Goal: Information Seeking & Learning: Learn about a topic

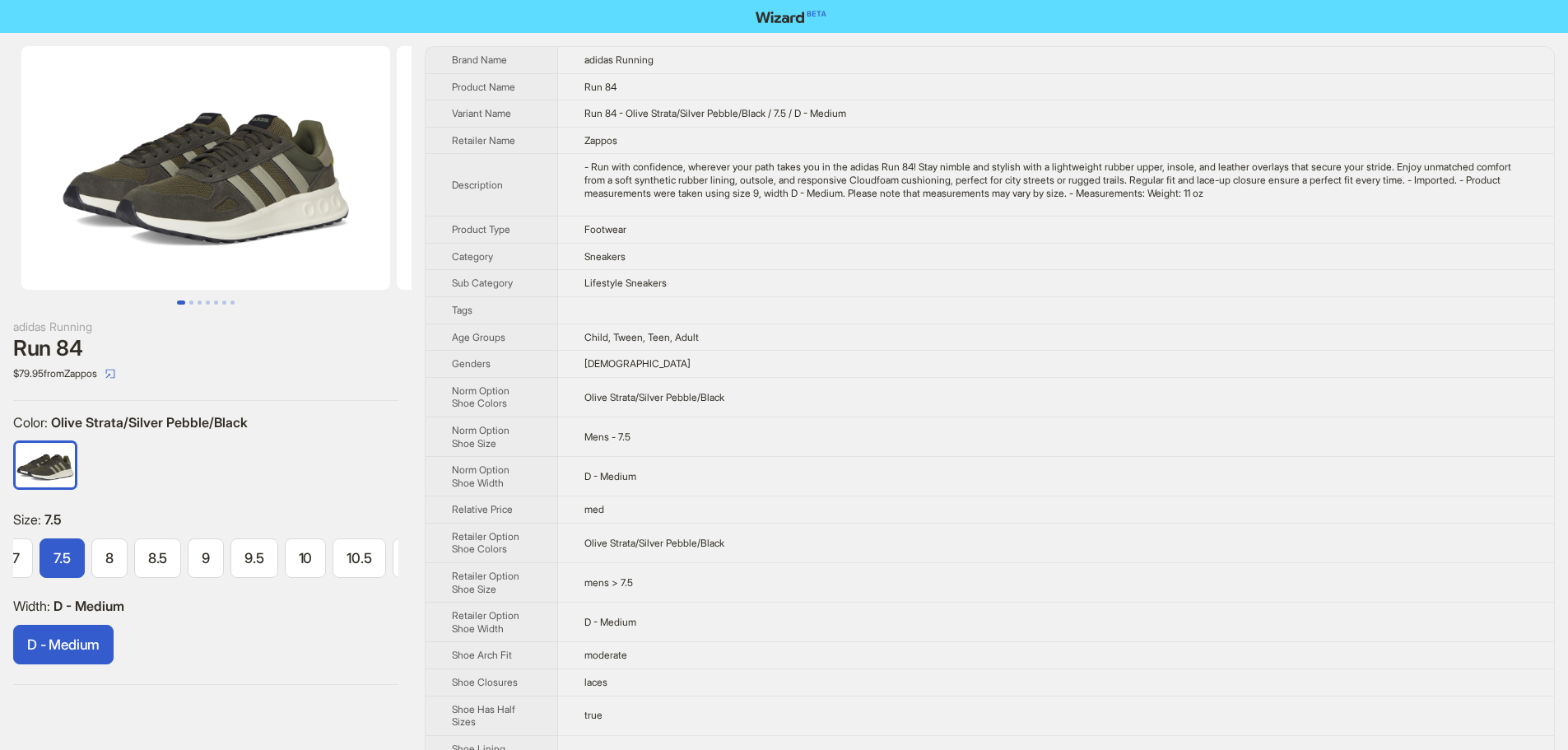
scroll to position [0, 71]
click at [860, 195] on div "- Run with confidence, wherever your path takes you in the adidas Run 84! Stay …" at bounding box center [1056, 180] width 944 height 39
click at [754, 202] on td "- Run with confidence, wherever your path takes you in the adidas Run 84! Stay …" at bounding box center [1056, 185] width 996 height 62
drag, startPoint x: 854, startPoint y: 194, endPoint x: 869, endPoint y: 199, distance: 15.8
click at [869, 199] on div "- Run with confidence, wherever your path takes you in the adidas Run 84! Stay …" at bounding box center [1056, 180] width 944 height 39
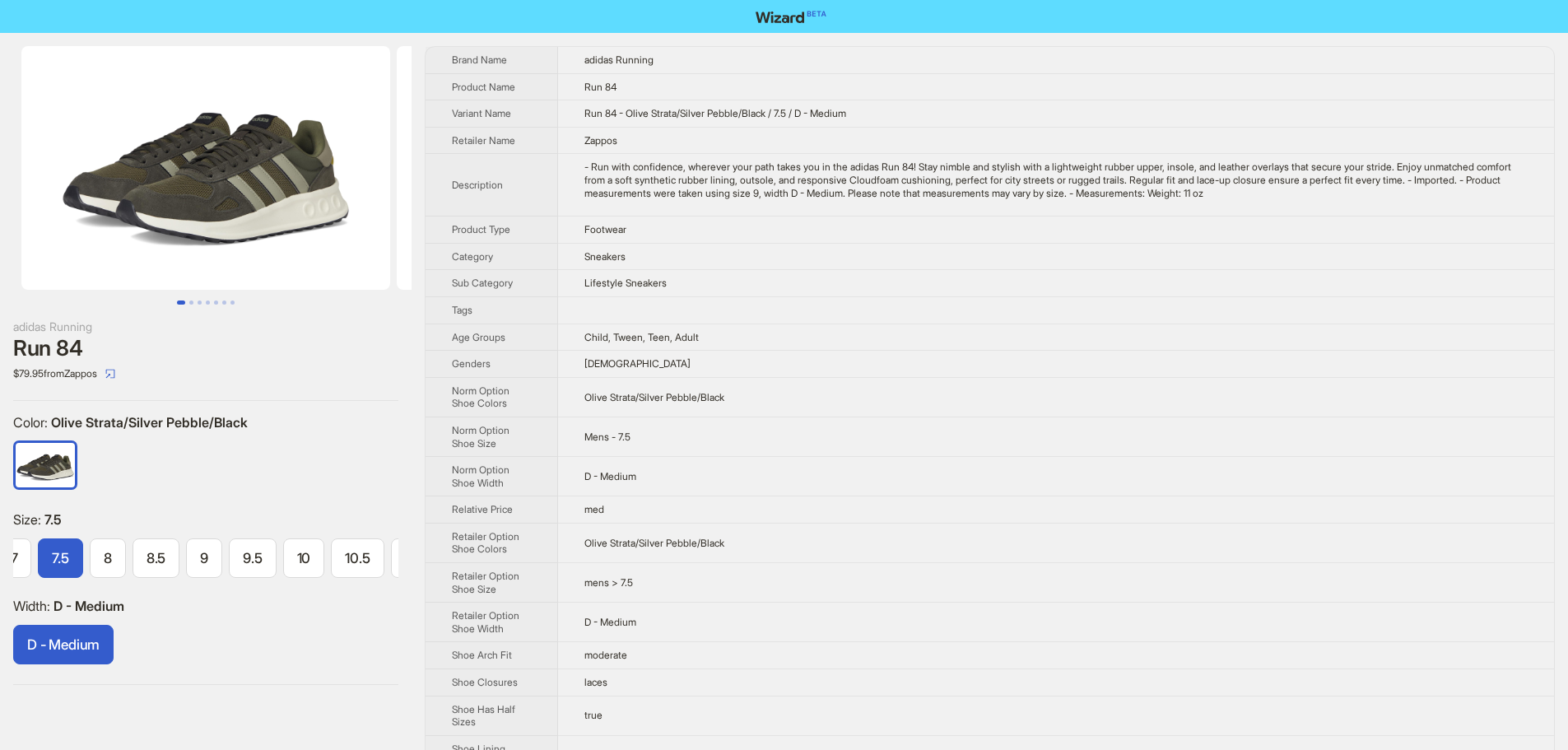
click at [1002, 133] on td "Zappos" at bounding box center [1056, 140] width 996 height 27
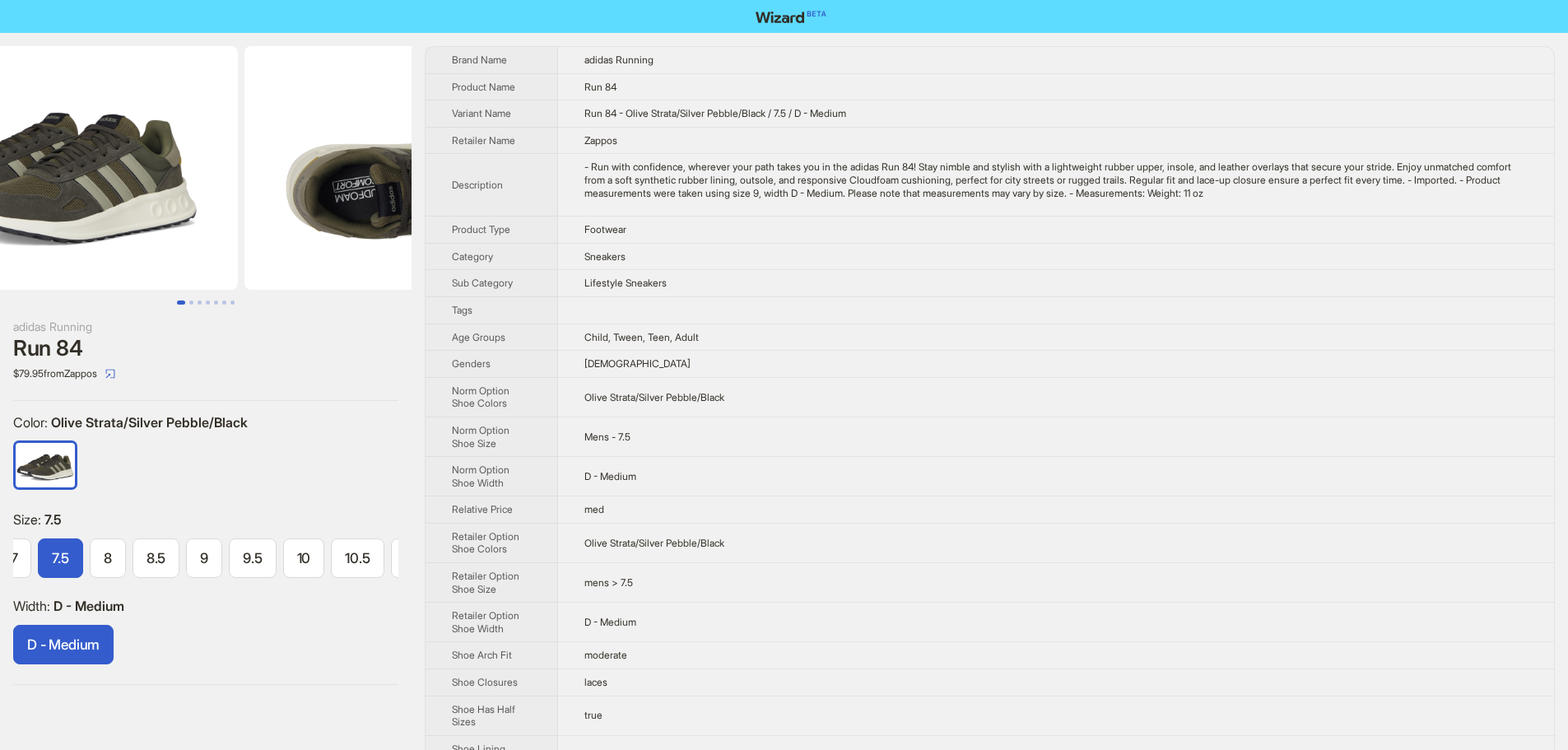
drag, startPoint x: 302, startPoint y: 181, endPoint x: 88, endPoint y: 186, distance: 214.1
click at [111, 186] on ul at bounding box center [205, 167] width 412 height 243
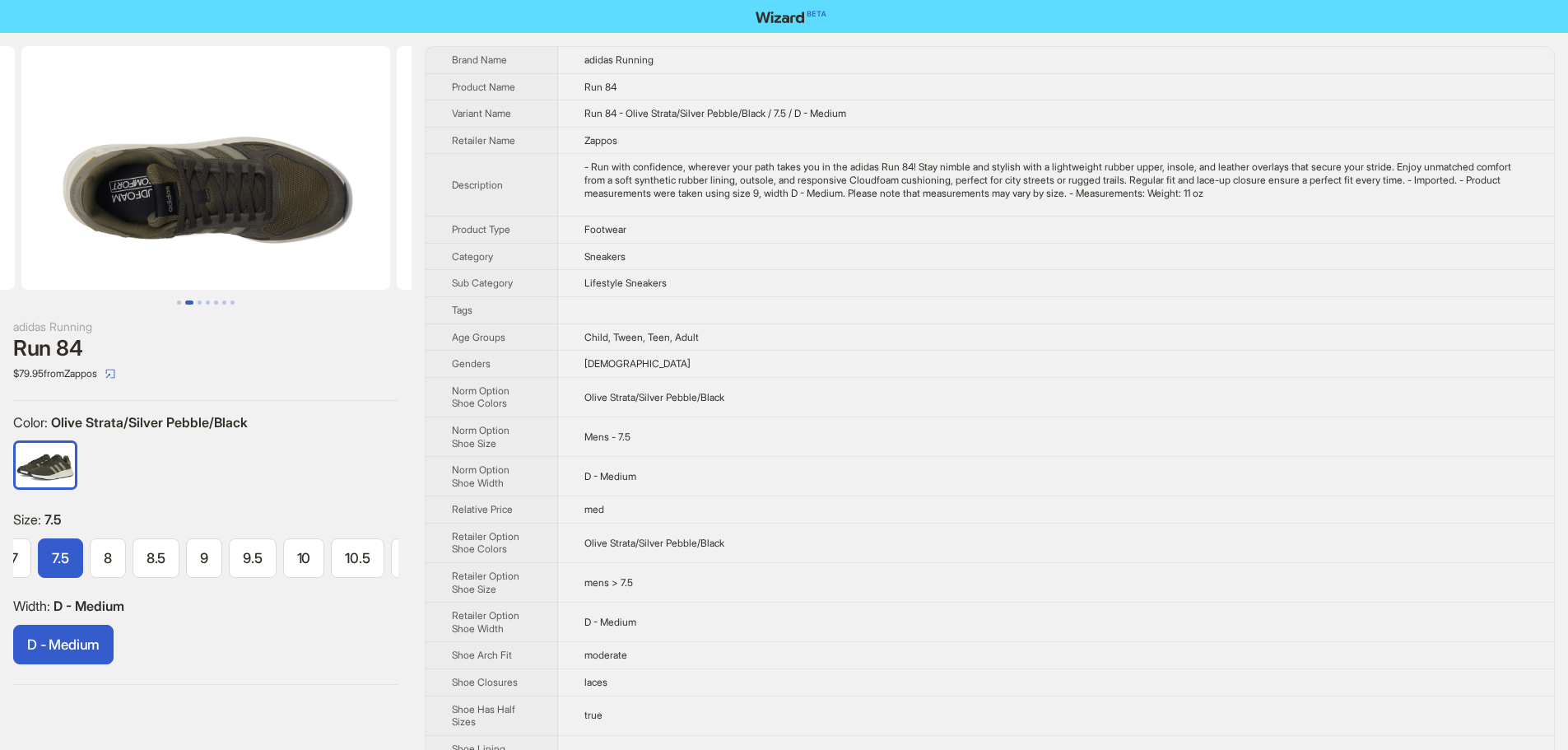
drag, startPoint x: 281, startPoint y: 186, endPoint x: 60, endPoint y: 169, distance: 221.7
click at [111, 180] on img at bounding box center [205, 167] width 369 height 243
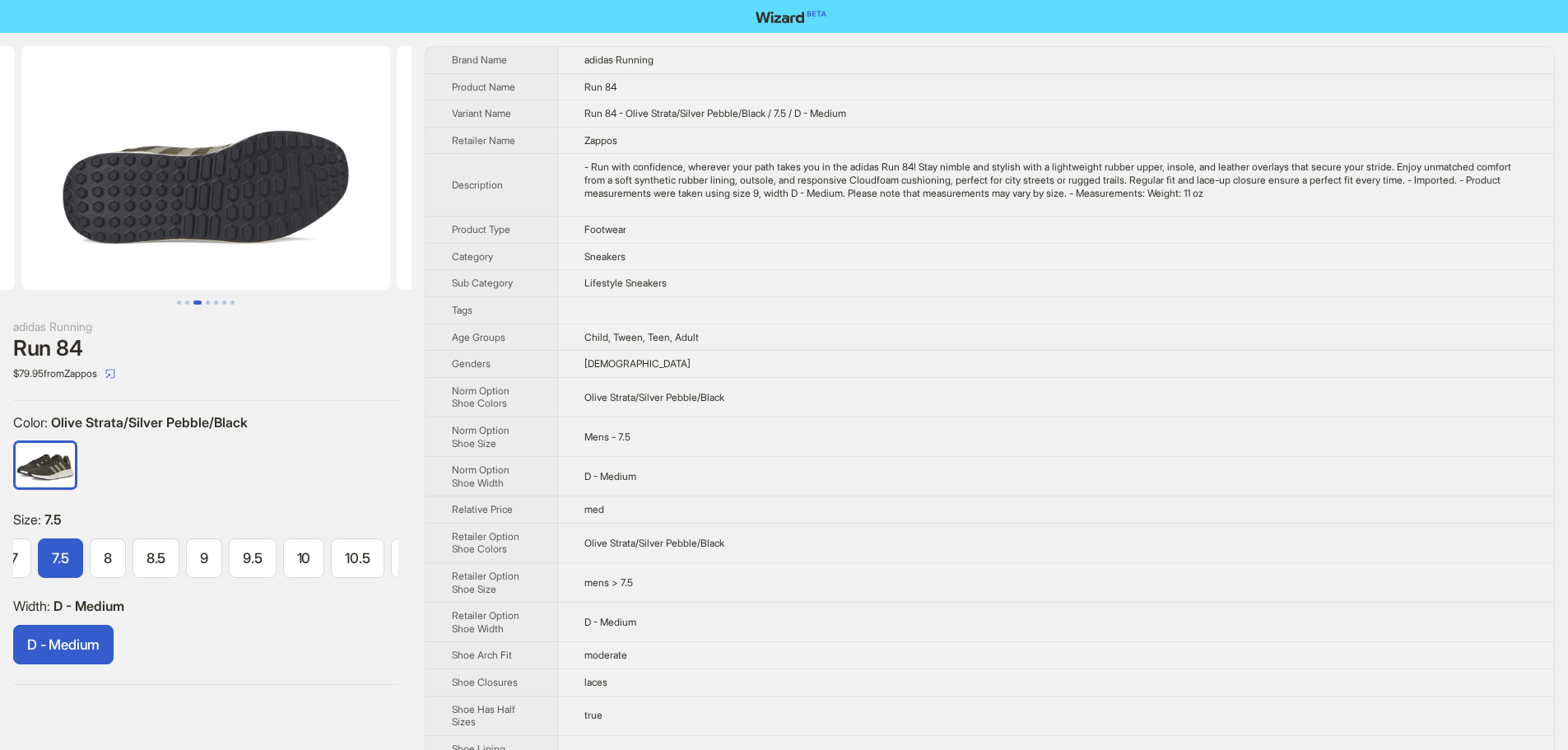
drag, startPoint x: 256, startPoint y: 174, endPoint x: 23, endPoint y: 206, distance: 235.2
click at [62, 208] on img at bounding box center [205, 167] width 369 height 243
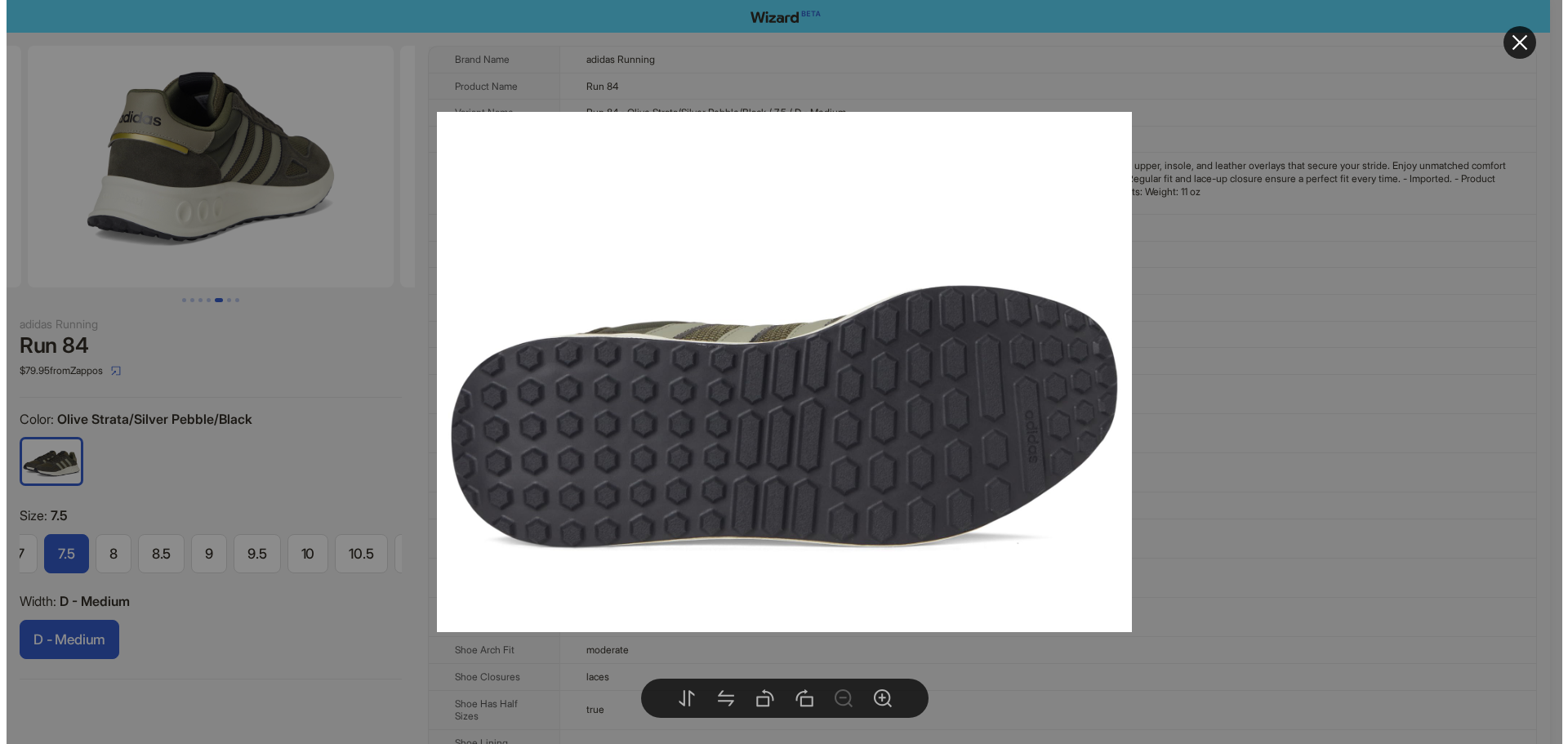
scroll to position [0, 1489]
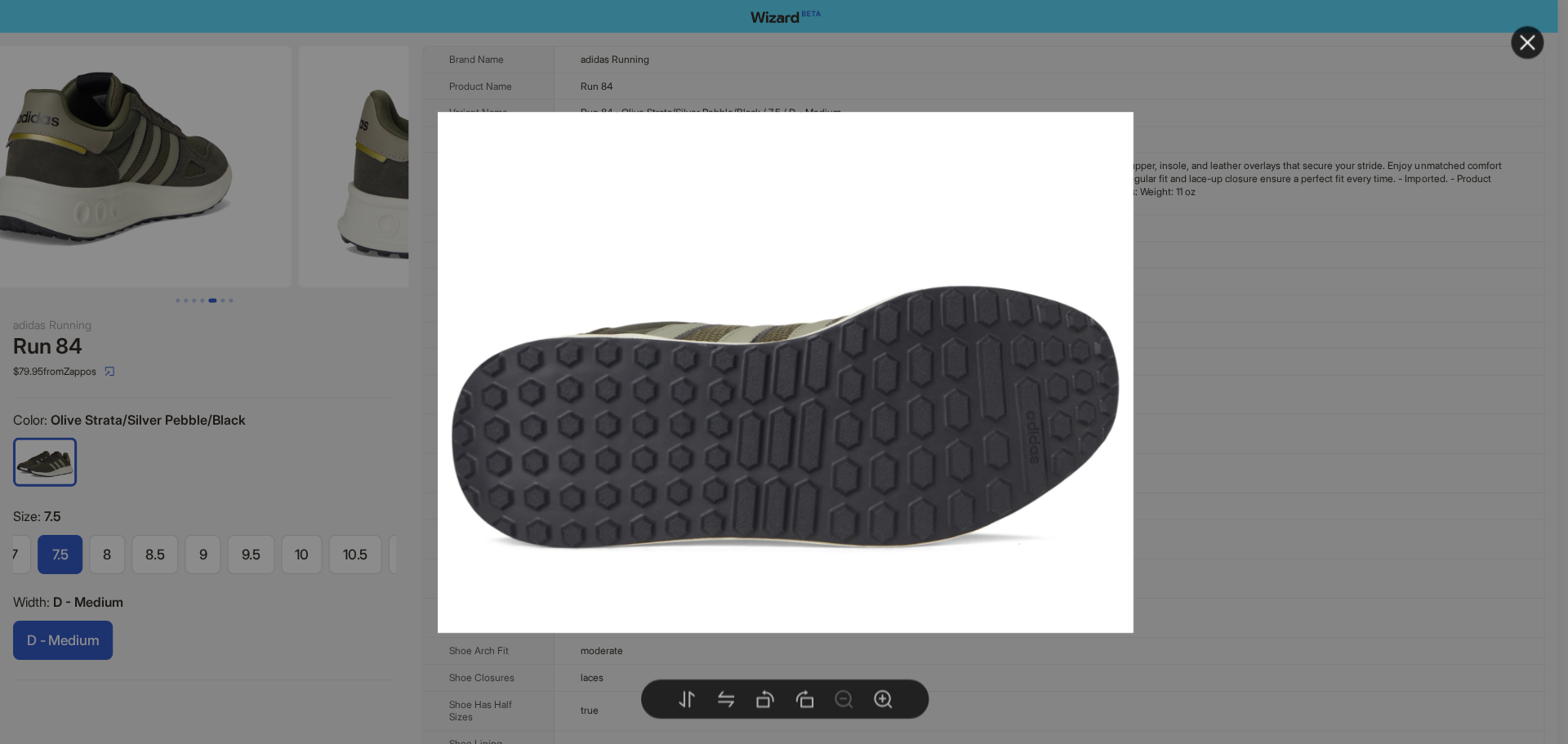
drag, startPoint x: 246, startPoint y: 180, endPoint x: 253, endPoint y: 189, distance: 11.4
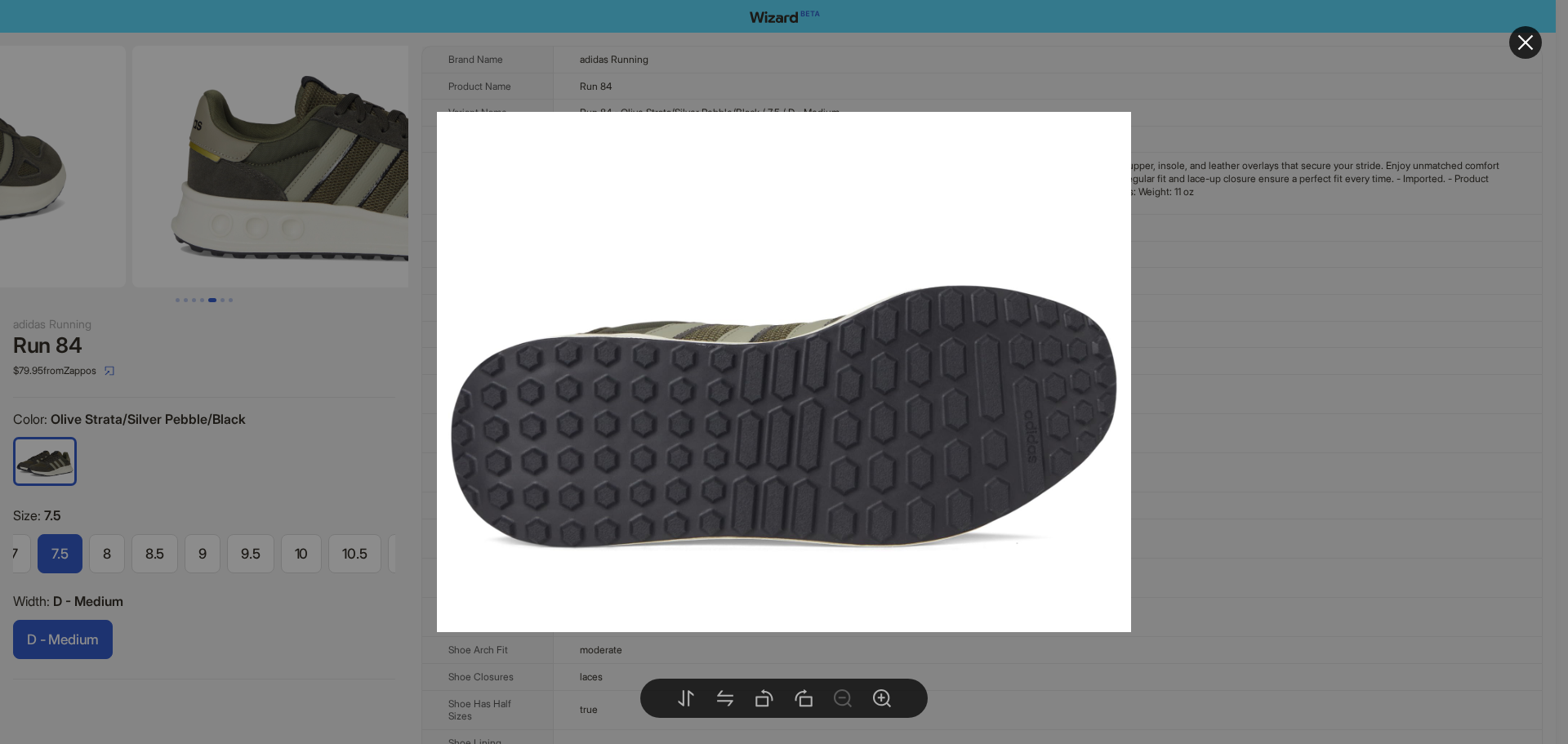
drag, startPoint x: 225, startPoint y: 192, endPoint x: 10, endPoint y: 212, distance: 215.9
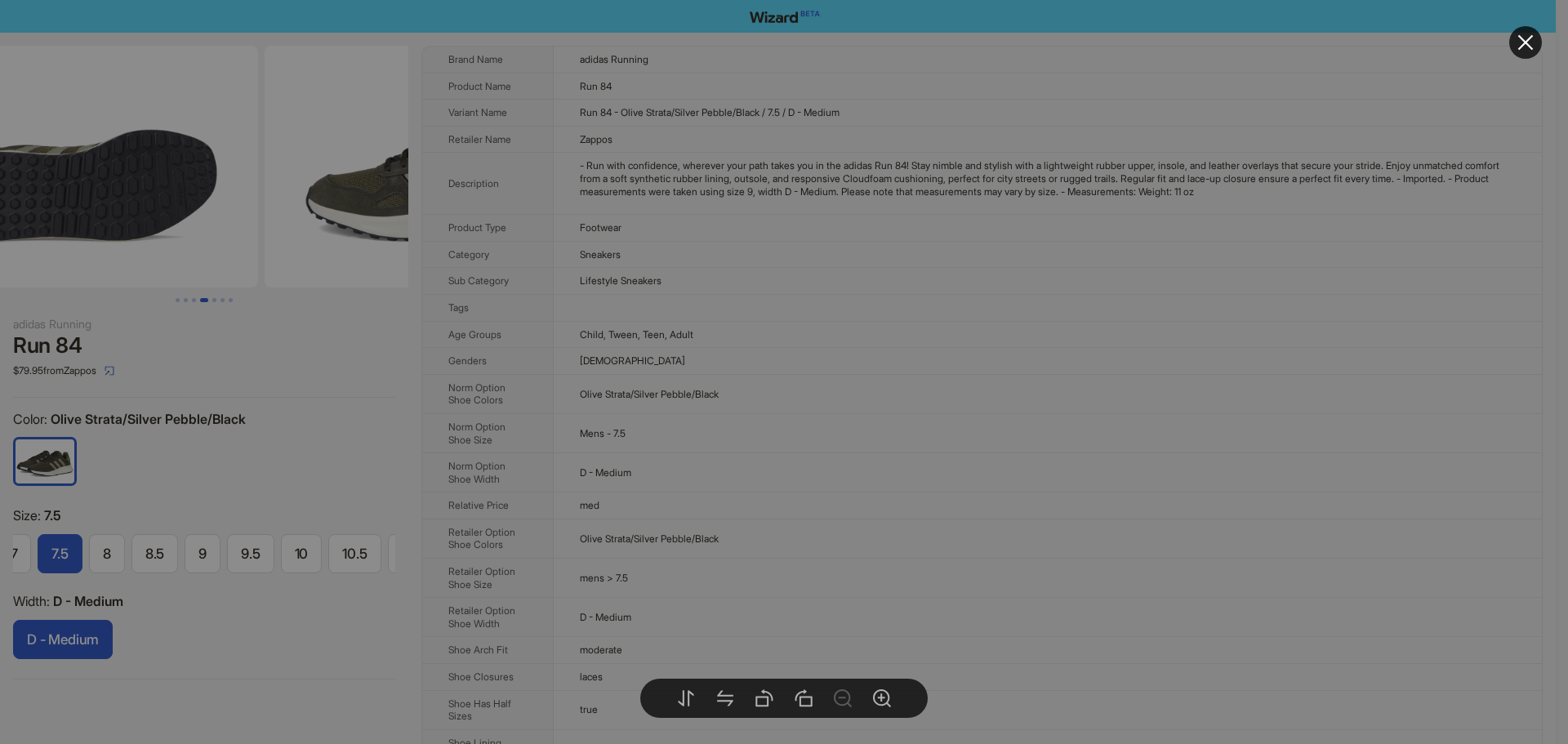
drag, startPoint x: 231, startPoint y: 193, endPoint x: 396, endPoint y: 195, distance: 165.0
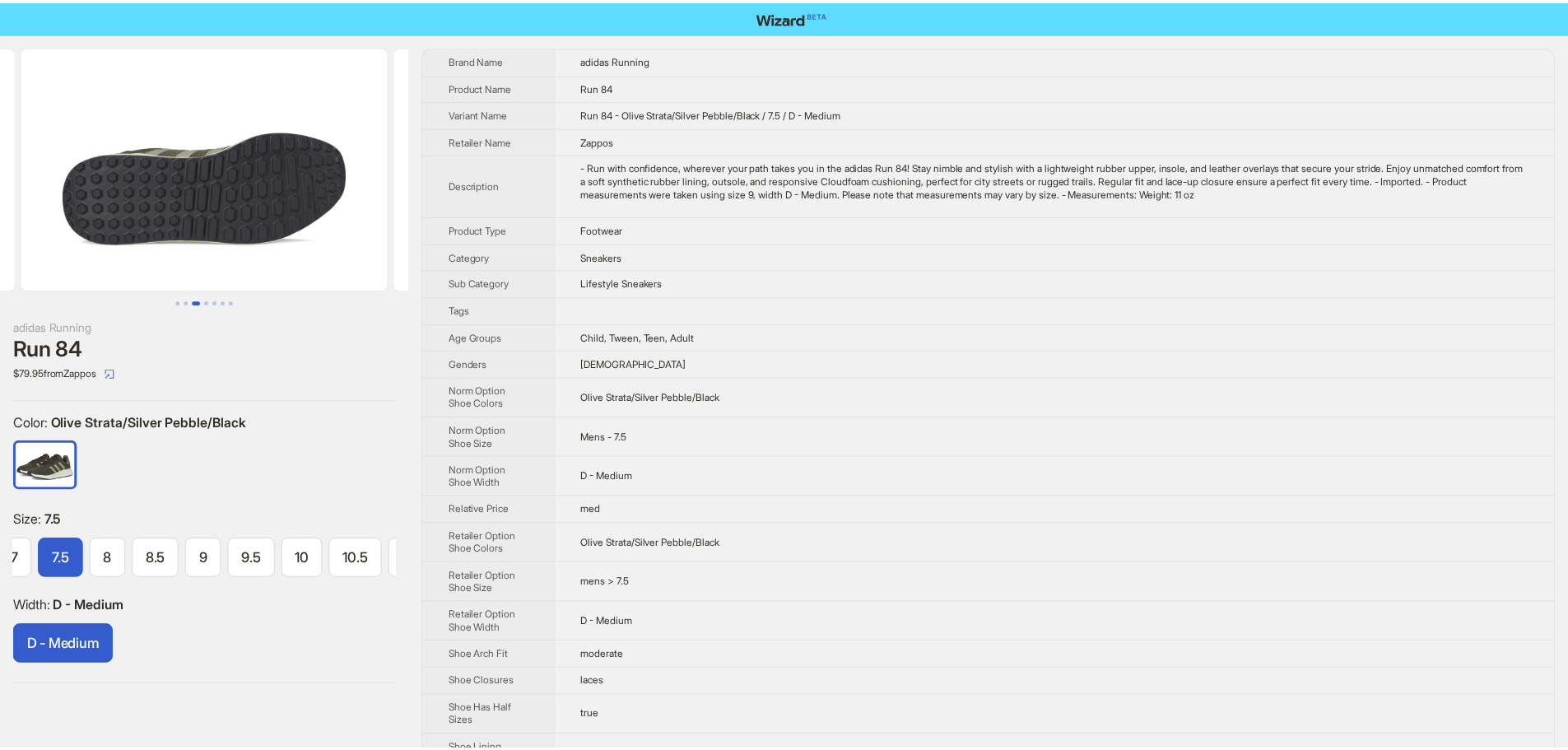
scroll to position [0, 376]
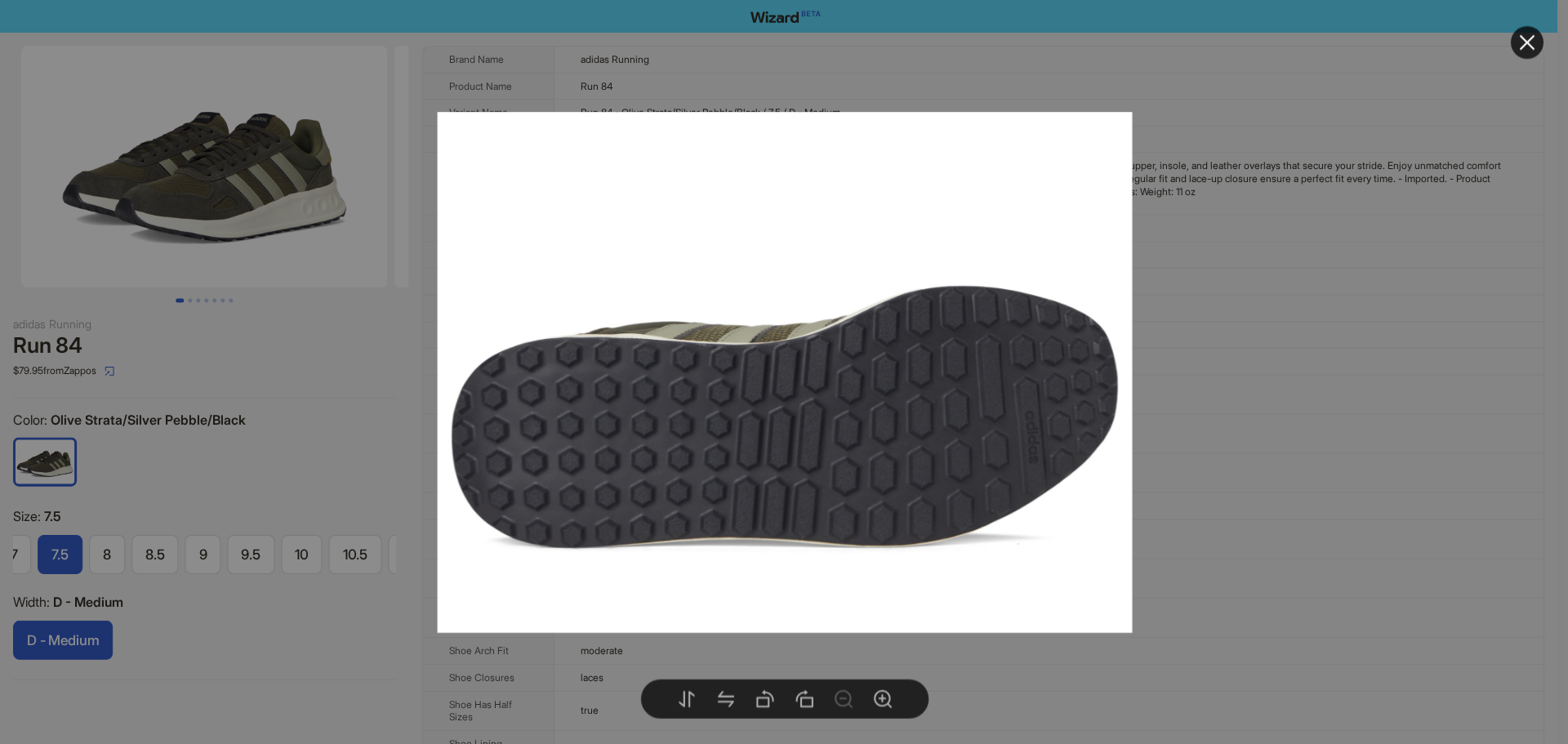
drag, startPoint x: 254, startPoint y: 175, endPoint x: 361, endPoint y: 179, distance: 107.1
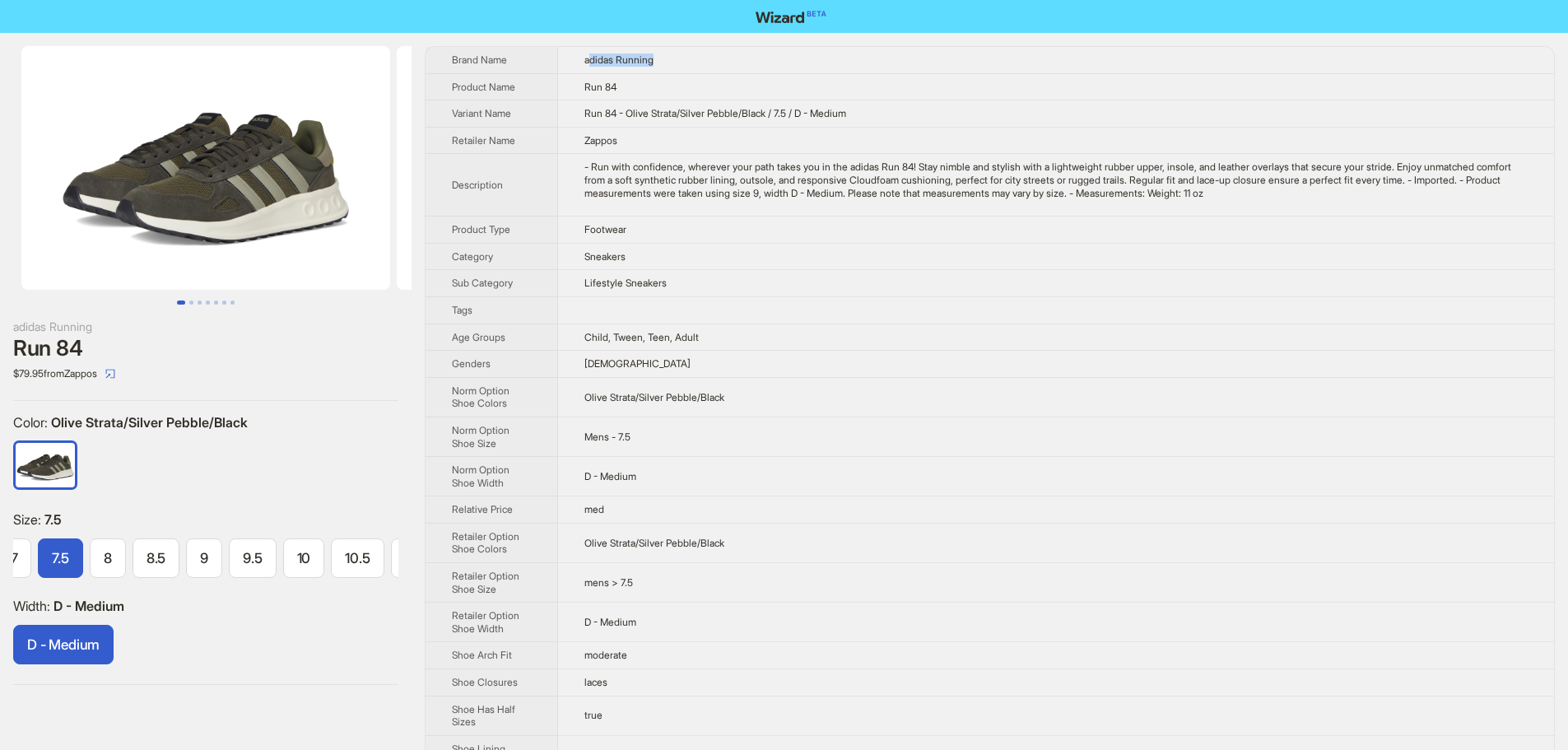
drag, startPoint x: 591, startPoint y: 62, endPoint x: 657, endPoint y: 60, distance: 66.0
click at [654, 60] on span "adidas Running" at bounding box center [619, 60] width 69 height 12
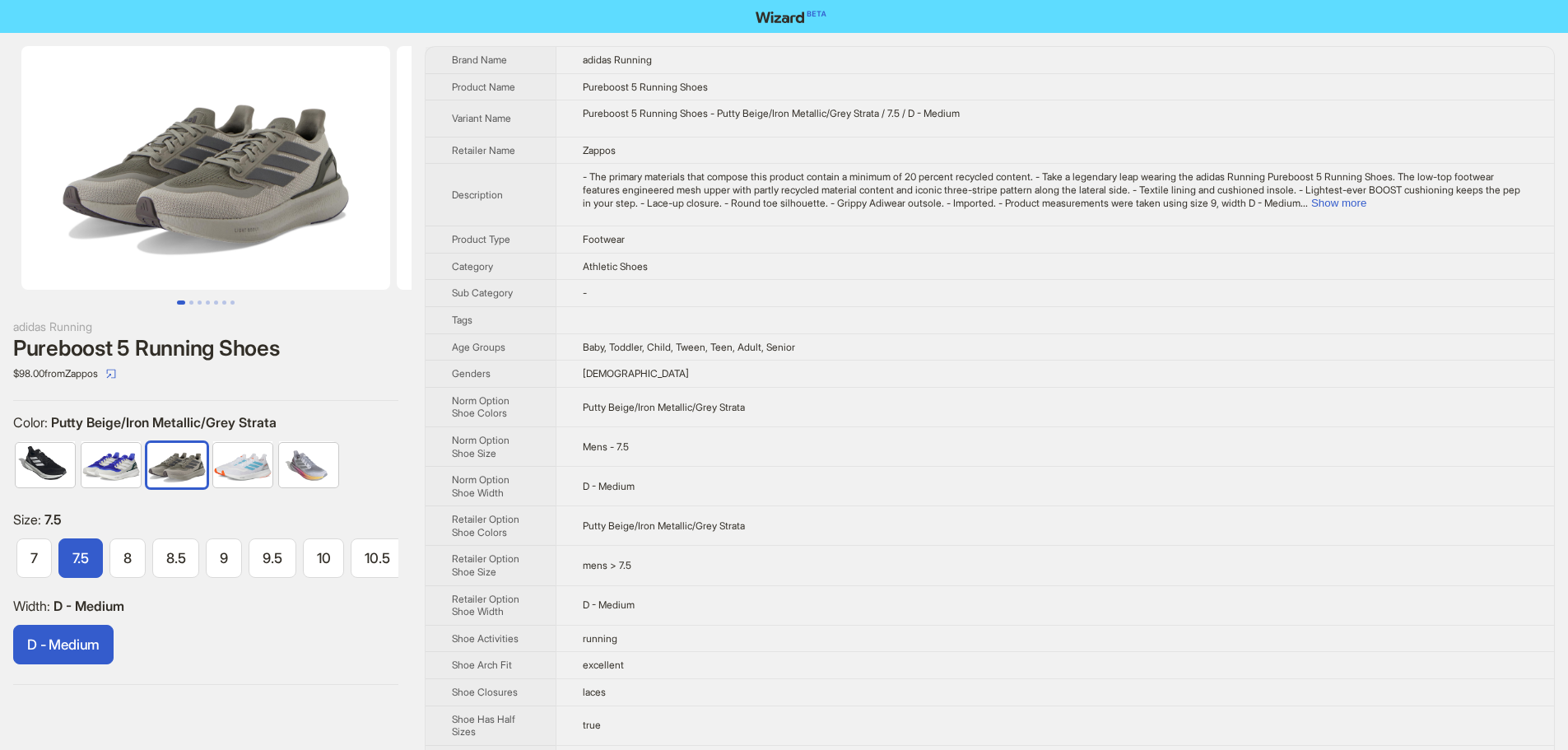
scroll to position [0, 212]
drag, startPoint x: 283, startPoint y: 168, endPoint x: 134, endPoint y: 172, distance: 149.1
click at [149, 173] on img at bounding box center [205, 167] width 369 height 243
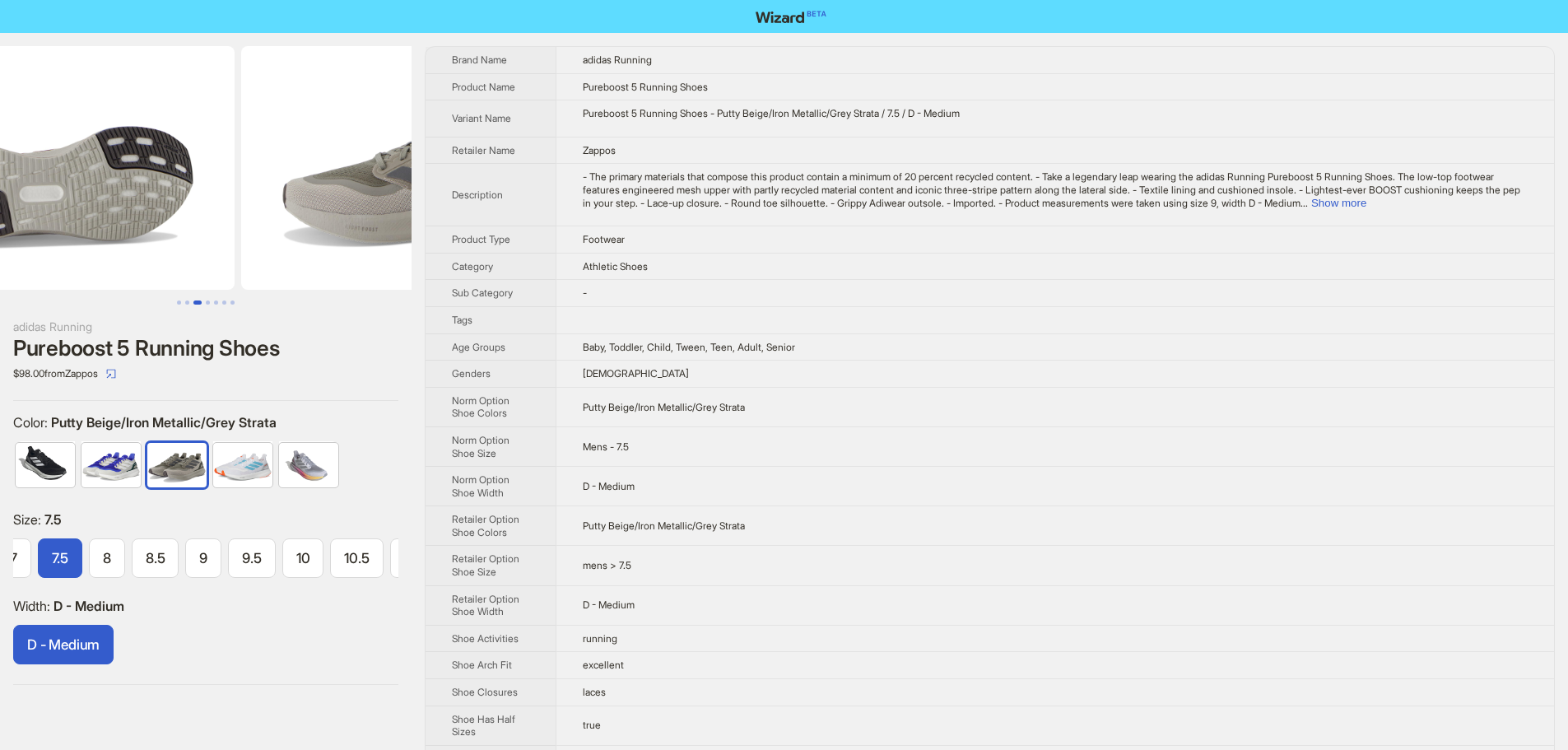
drag, startPoint x: 303, startPoint y: 186, endPoint x: 111, endPoint y: 195, distance: 192.2
click at [120, 202] on ul at bounding box center [205, 167] width 412 height 243
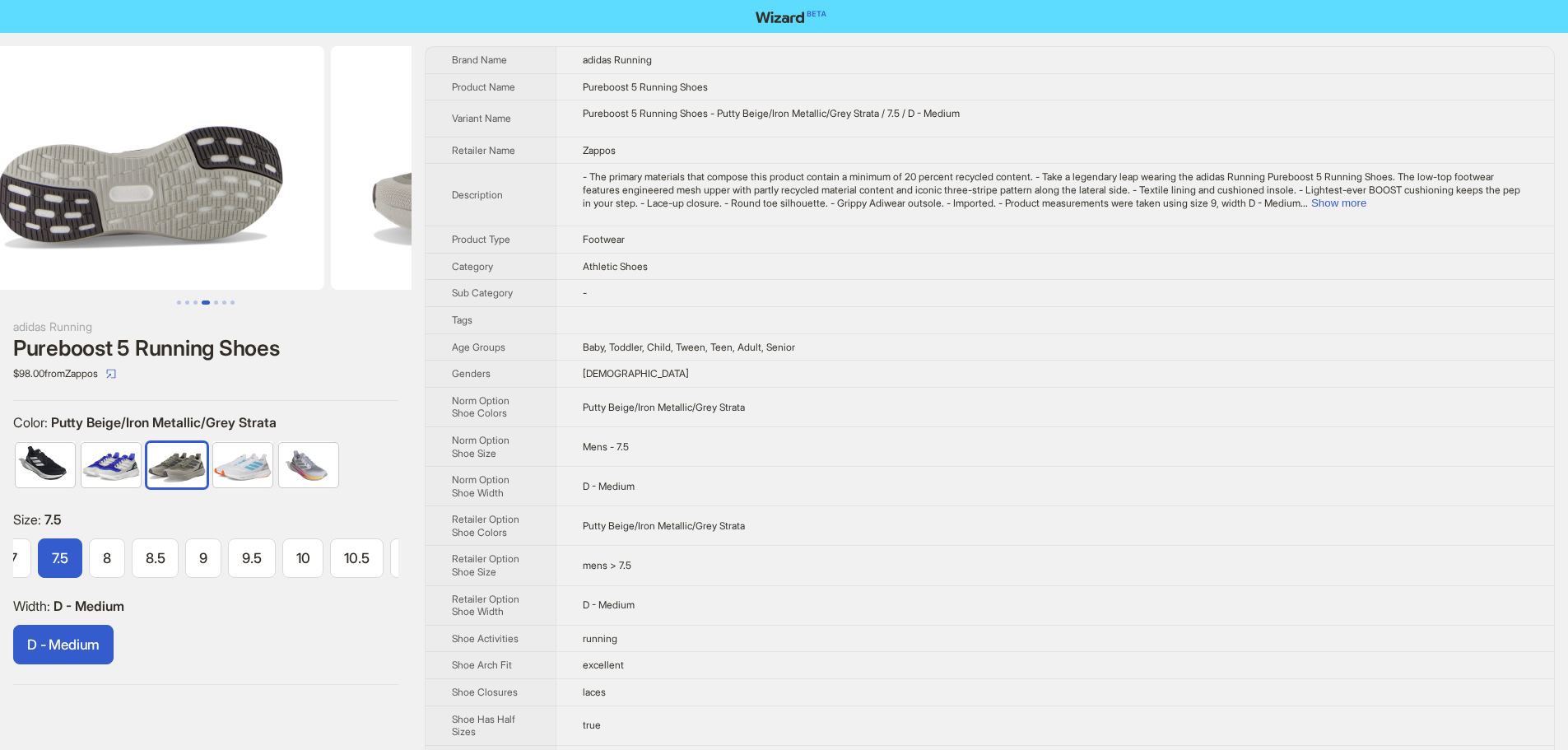
drag, startPoint x: 134, startPoint y: 164, endPoint x: 456, endPoint y: 168, distance: 322.0
click at [439, 172] on div "adidas Running Pureboost 5 Running Shoes $98.00 from Zappos Color : Putty Beige…" at bounding box center [784, 496] width 1568 height 927
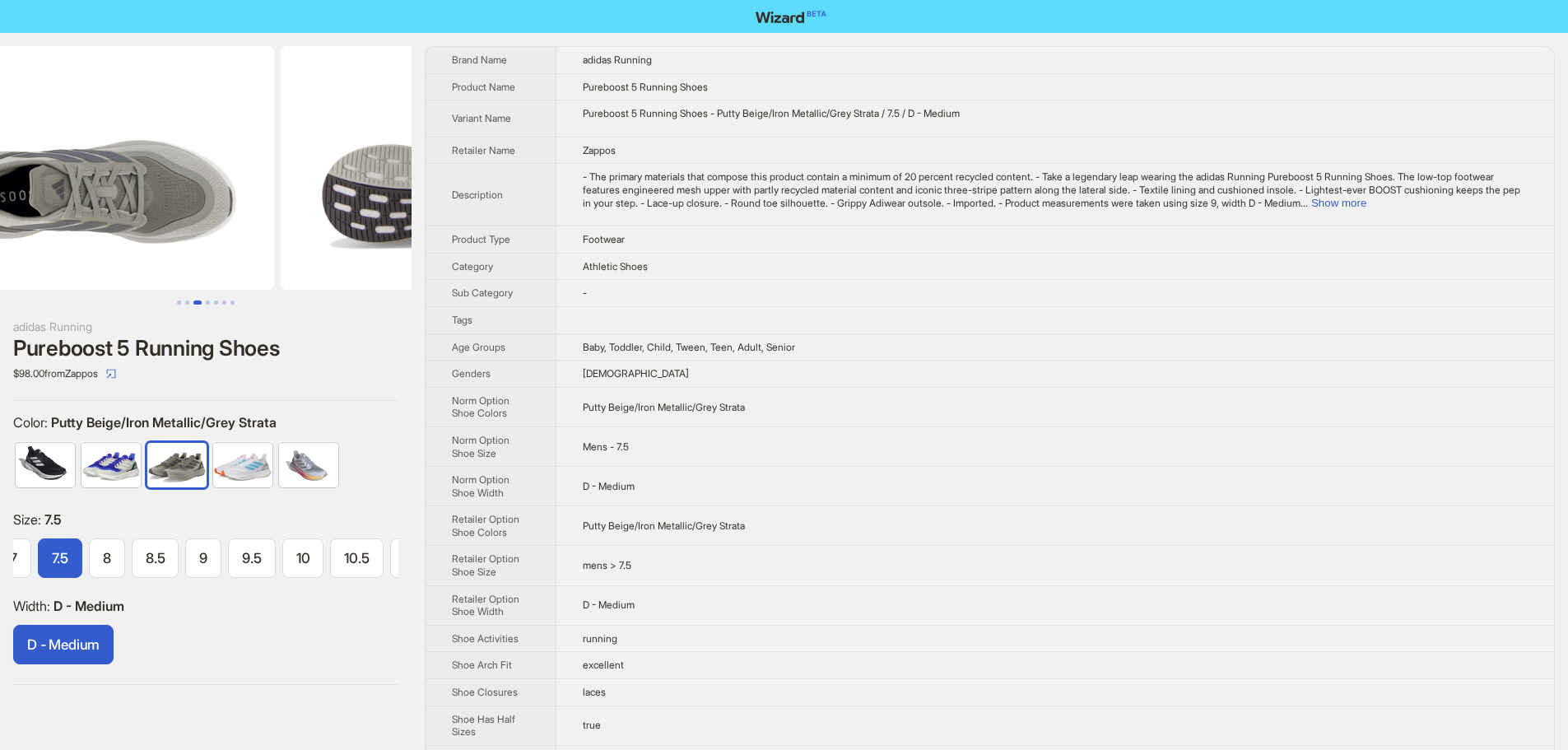
drag, startPoint x: 226, startPoint y: 157, endPoint x: 543, endPoint y: 75, distance: 327.4
click at [518, 132] on div "adidas Running Pureboost 5 Running Shoes $98.00 from Zappos Color : Putty Beige…" at bounding box center [784, 496] width 1568 height 927
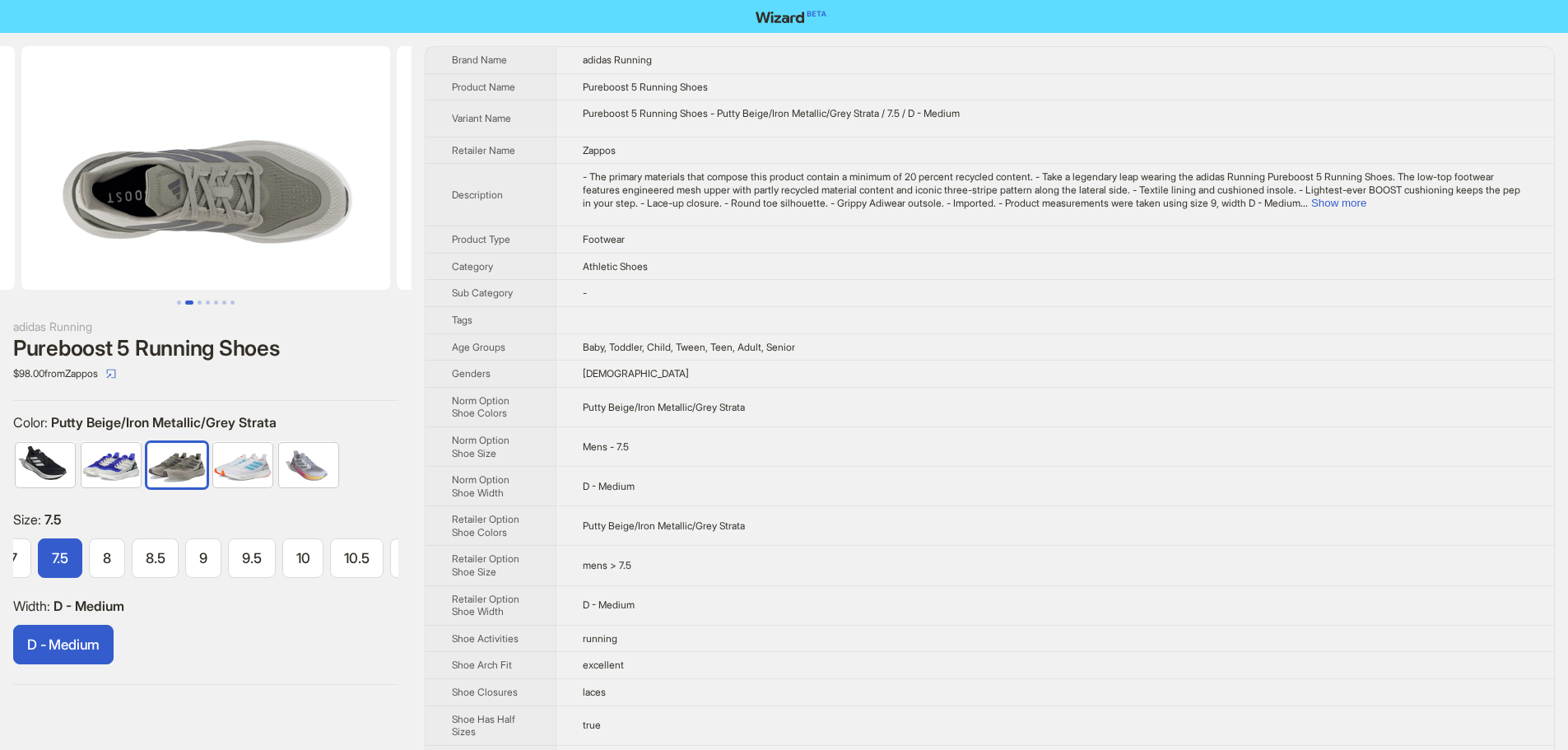
drag, startPoint x: 314, startPoint y: 184, endPoint x: 13, endPoint y: 163, distance: 301.7
click at [41, 169] on ul at bounding box center [205, 167] width 412 height 243
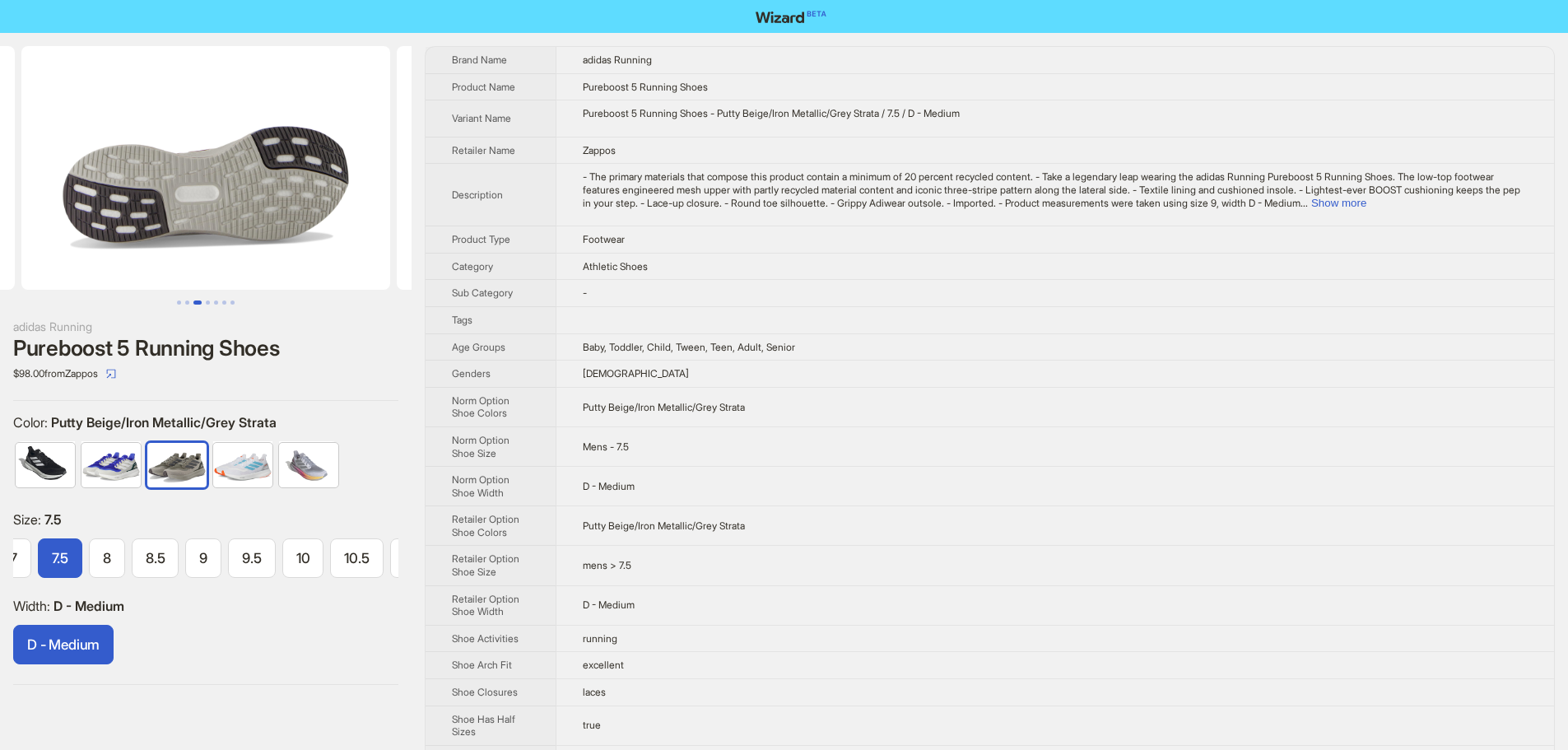
drag, startPoint x: 270, startPoint y: 160, endPoint x: 20, endPoint y: 164, distance: 250.0
click at [49, 168] on img at bounding box center [205, 167] width 369 height 243
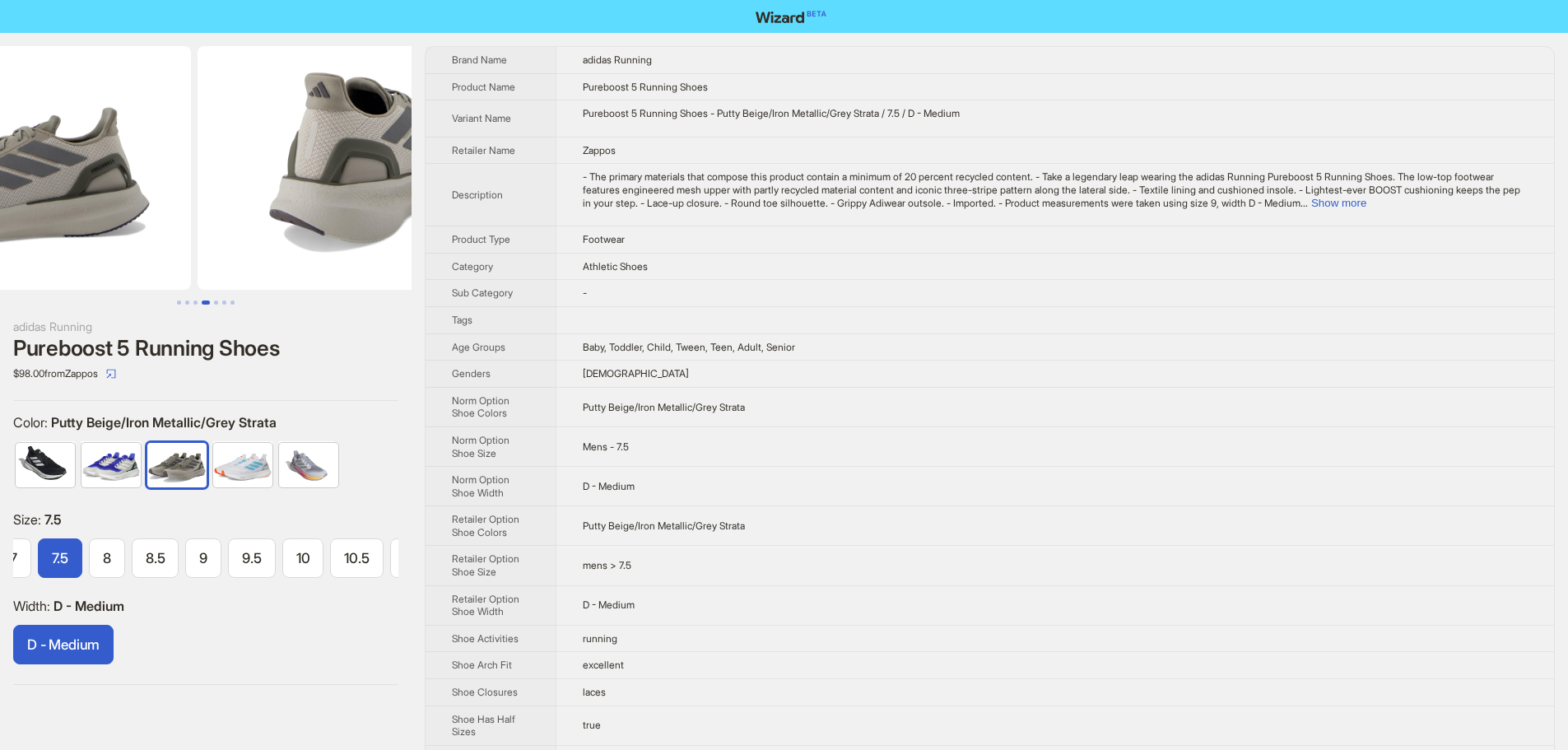
drag, startPoint x: 182, startPoint y: 164, endPoint x: 0, endPoint y: 163, distance: 182.0
click at [15, 167] on img at bounding box center [6, 167] width 369 height 243
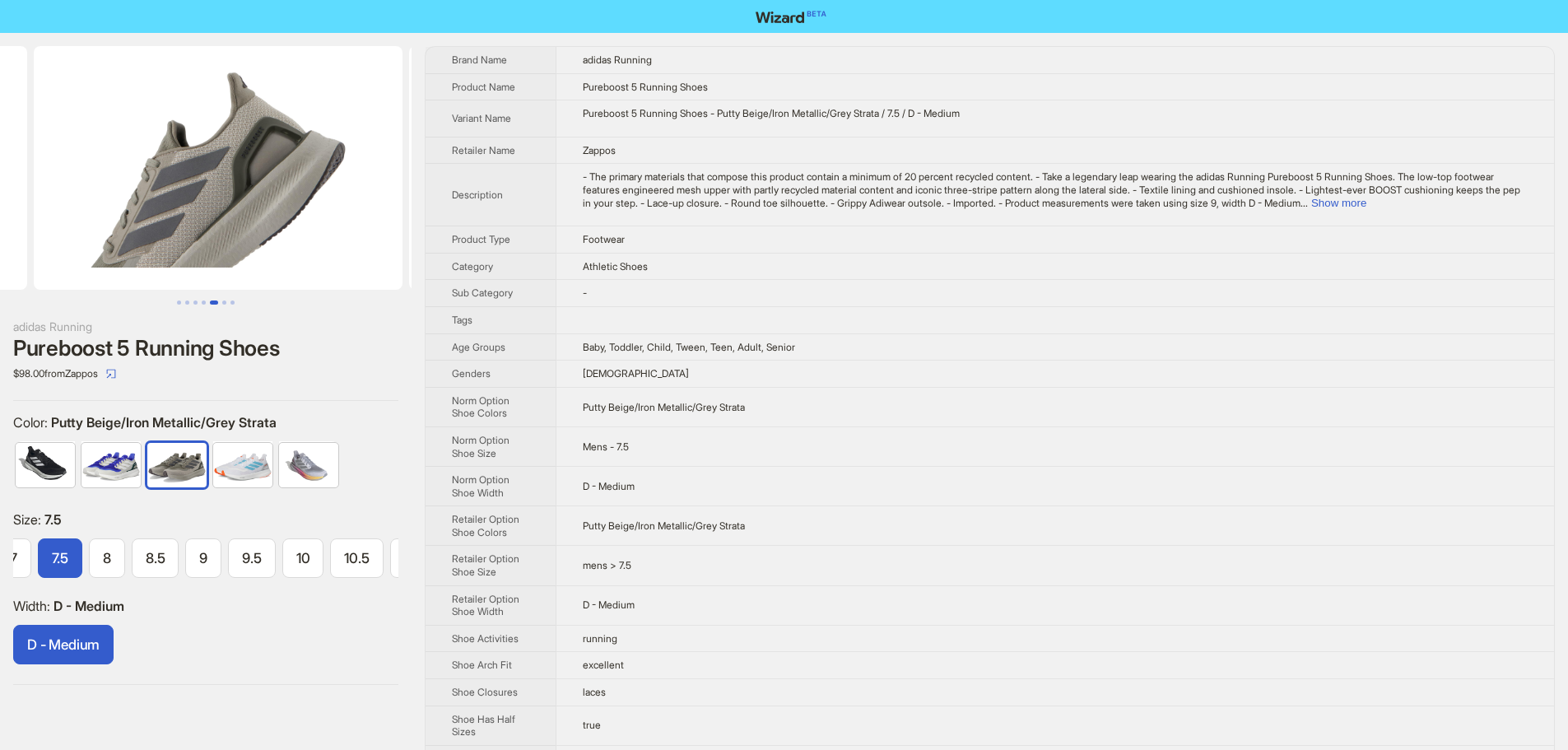
drag, startPoint x: 300, startPoint y: 168, endPoint x: 0, endPoint y: 149, distance: 300.6
click at [0, 155] on ul at bounding box center [205, 167] width 412 height 243
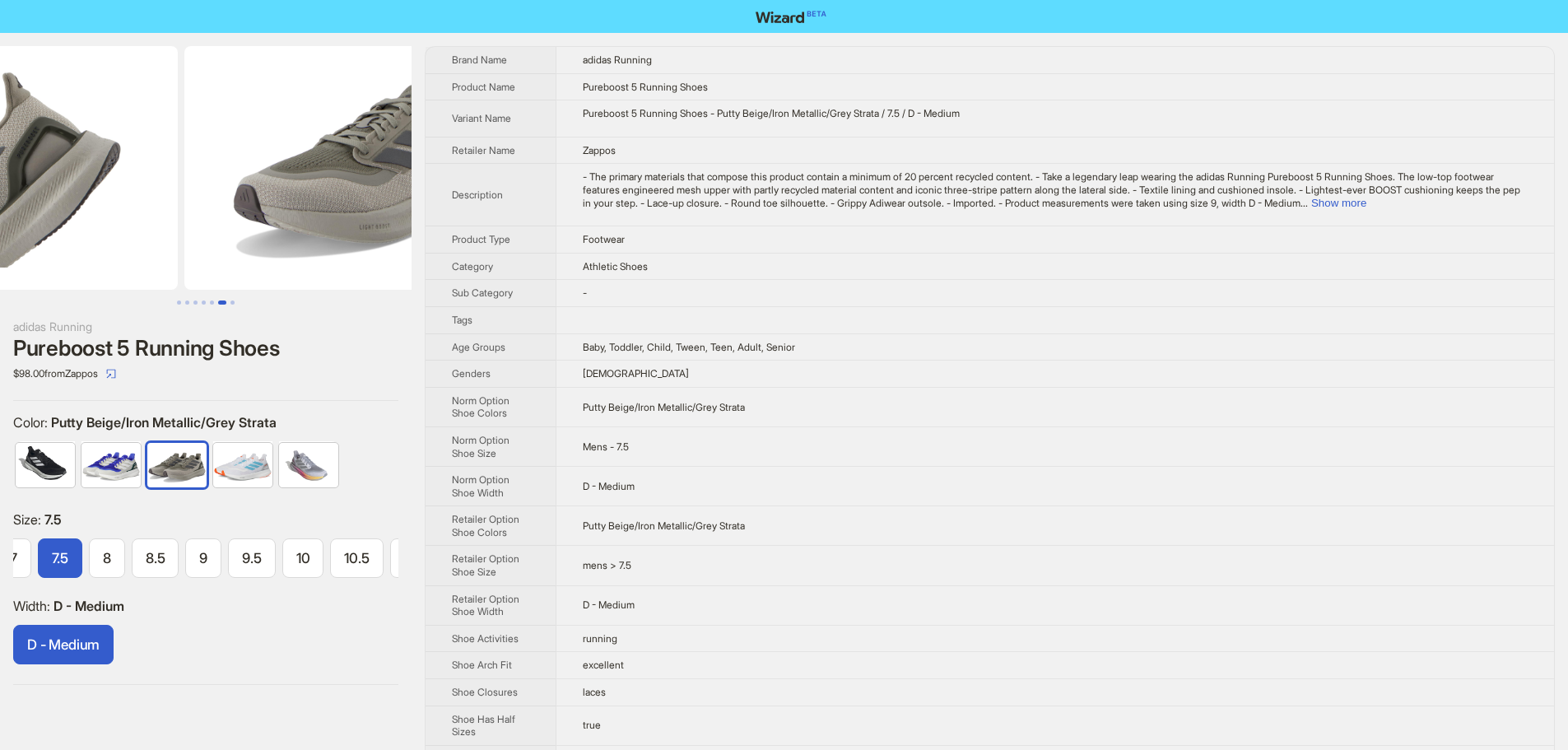
drag, startPoint x: 230, startPoint y: 161, endPoint x: 22, endPoint y: 151, distance: 208.2
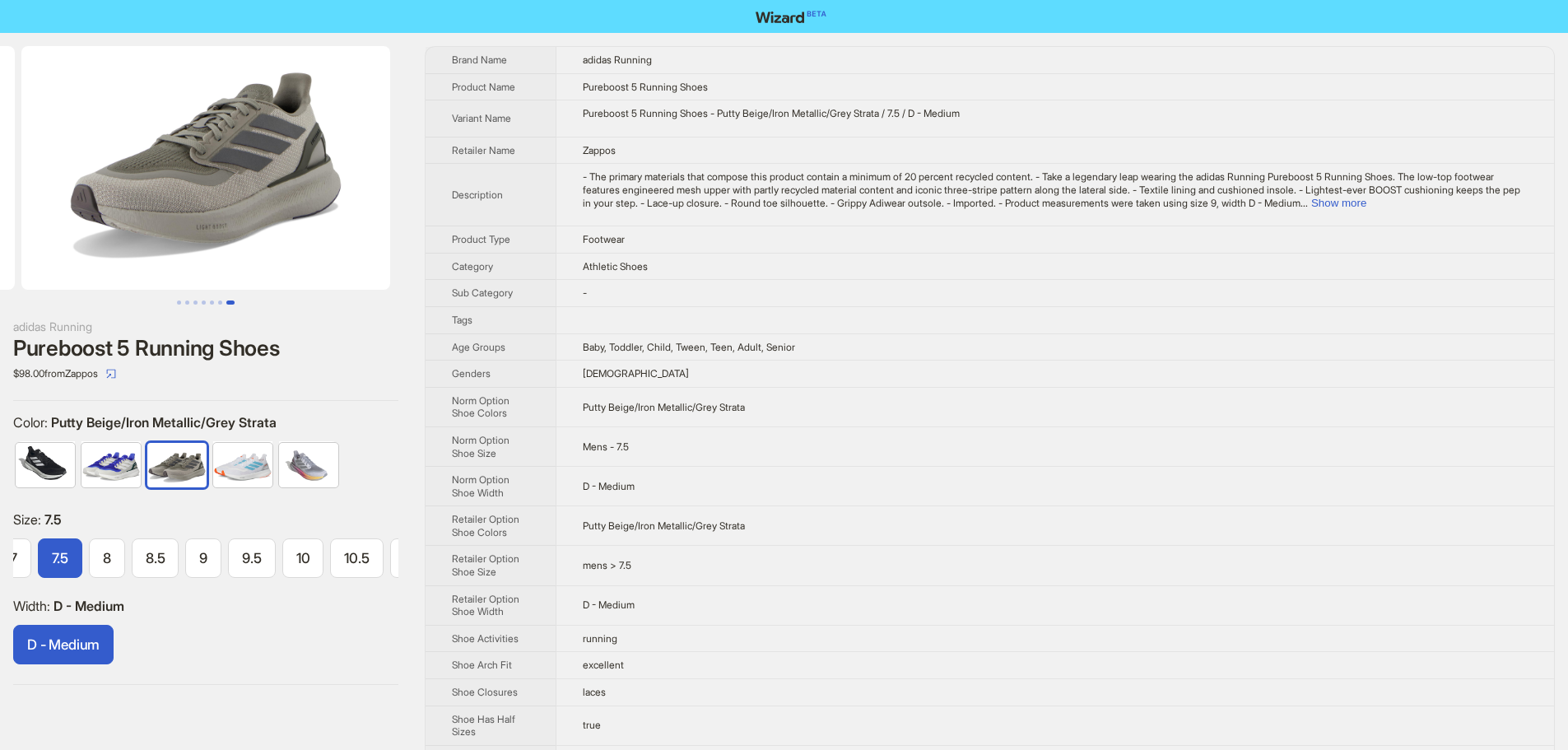
drag, startPoint x: 277, startPoint y: 177, endPoint x: 142, endPoint y: 195, distance: 136.2
click at [142, 195] on img at bounding box center [205, 167] width 369 height 243
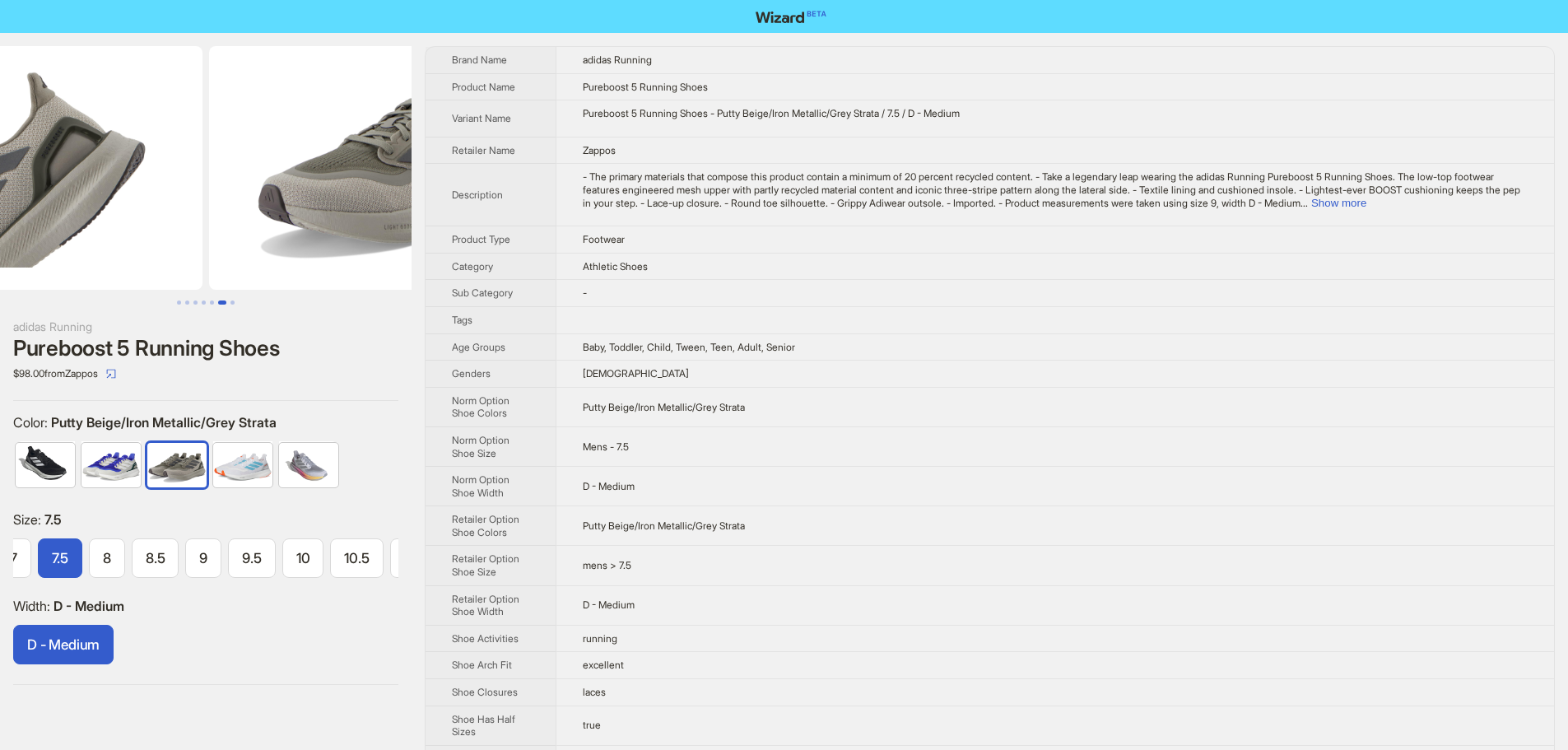
drag, startPoint x: 297, startPoint y: 186, endPoint x: 312, endPoint y: 190, distance: 15.5
click at [356, 184] on img at bounding box center [393, 167] width 369 height 243
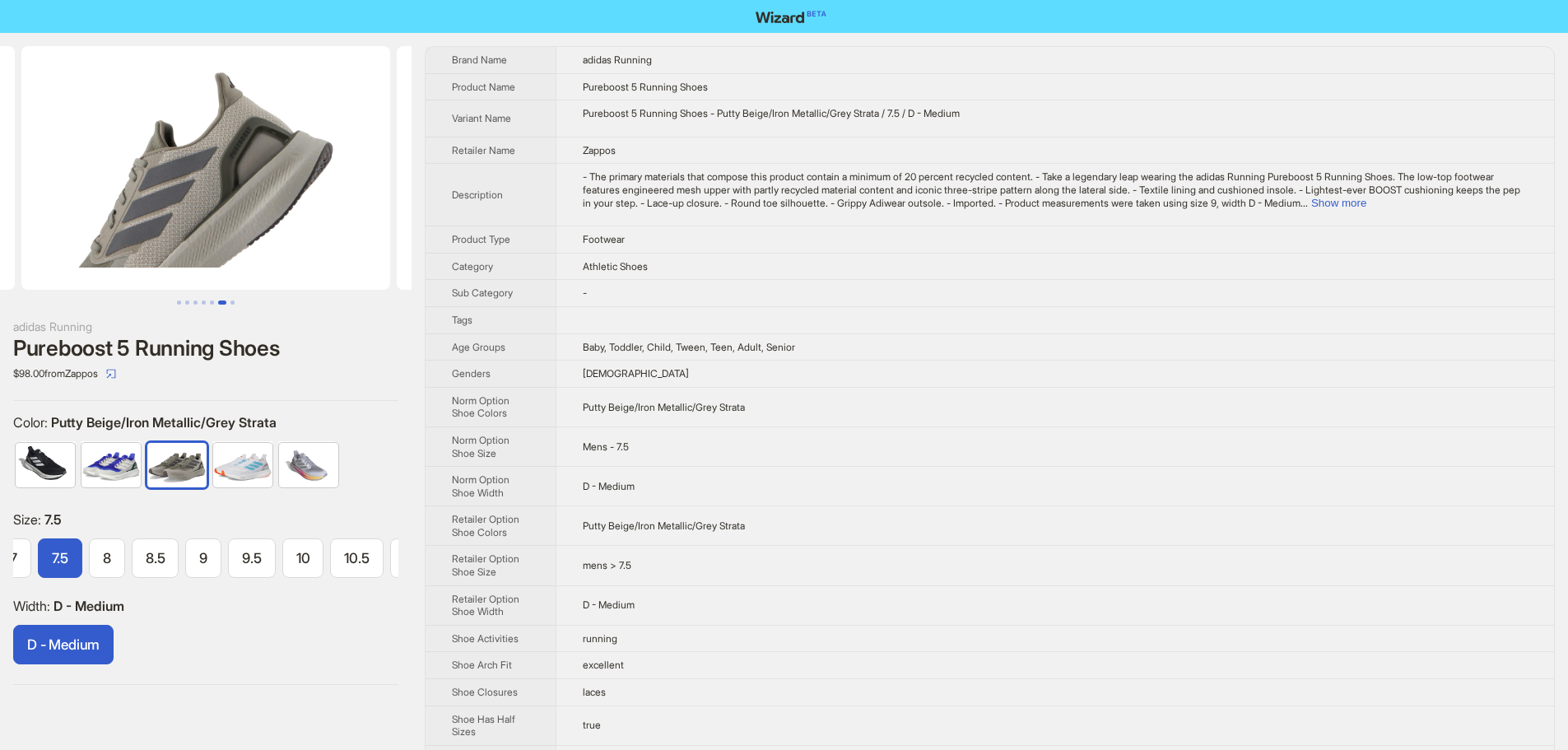
drag, startPoint x: 545, startPoint y: 218, endPoint x: 584, endPoint y: 218, distance: 39.0
click at [586, 218] on div "adidas Running Pureboost 5 Running Shoes $98.00 from Zappos Color : Putty Beige…" at bounding box center [784, 496] width 1568 height 927
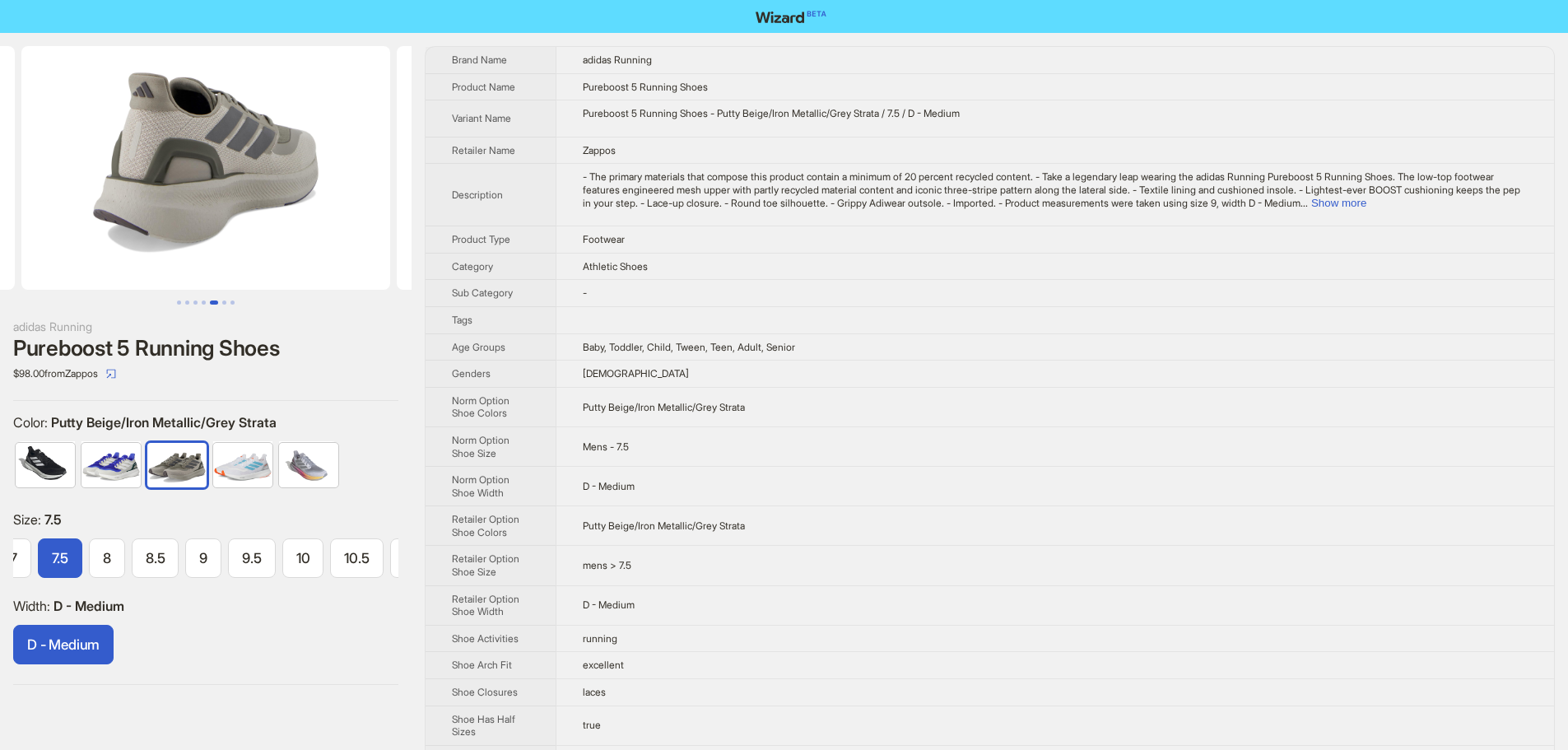
drag, startPoint x: 235, startPoint y: 219, endPoint x: 276, endPoint y: 224, distance: 41.3
click at [377, 224] on img at bounding box center [205, 167] width 369 height 243
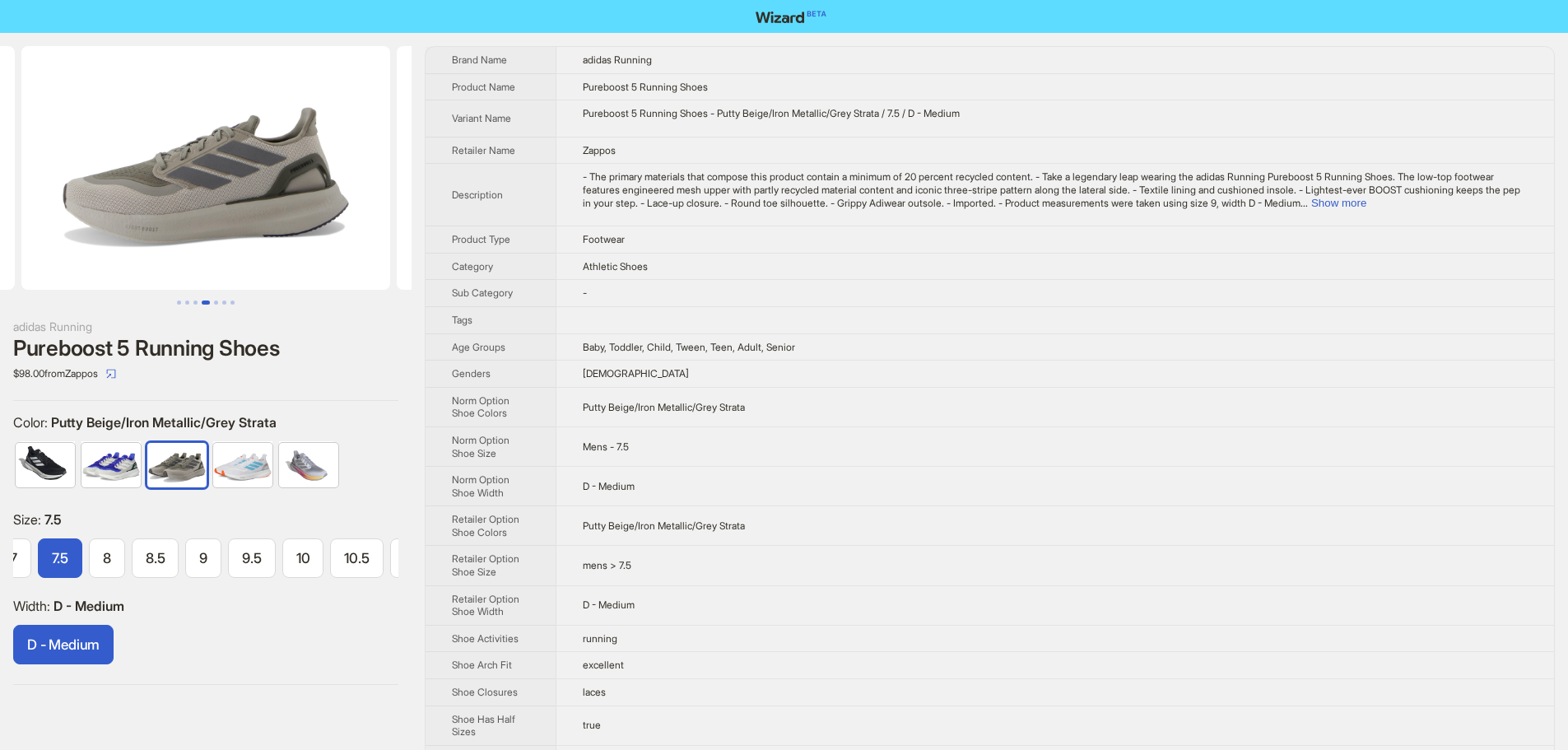
drag, startPoint x: 369, startPoint y: 217, endPoint x: 191, endPoint y: 210, distance: 178.1
click at [427, 217] on div "adidas Running Pureboost 5 Running Shoes $98.00 from Zappos Color : Putty Beige…" at bounding box center [784, 496] width 1568 height 927
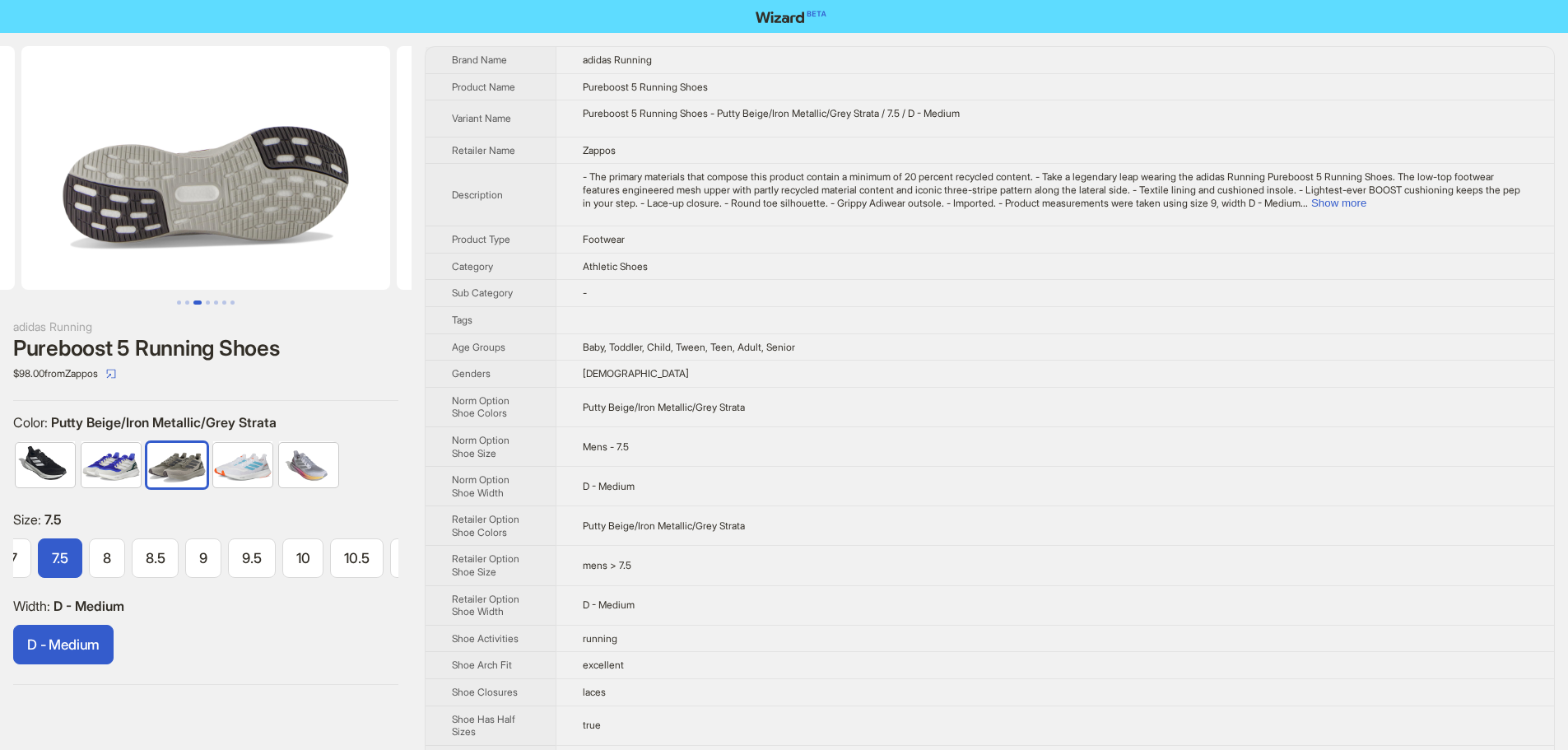
drag, startPoint x: 218, startPoint y: 210, endPoint x: 509, endPoint y: 209, distance: 291.0
click at [540, 210] on div "adidas Running Pureboost 5 Running Shoes $98.00 from Zappos Color : Putty Beige…" at bounding box center [784, 496] width 1568 height 927
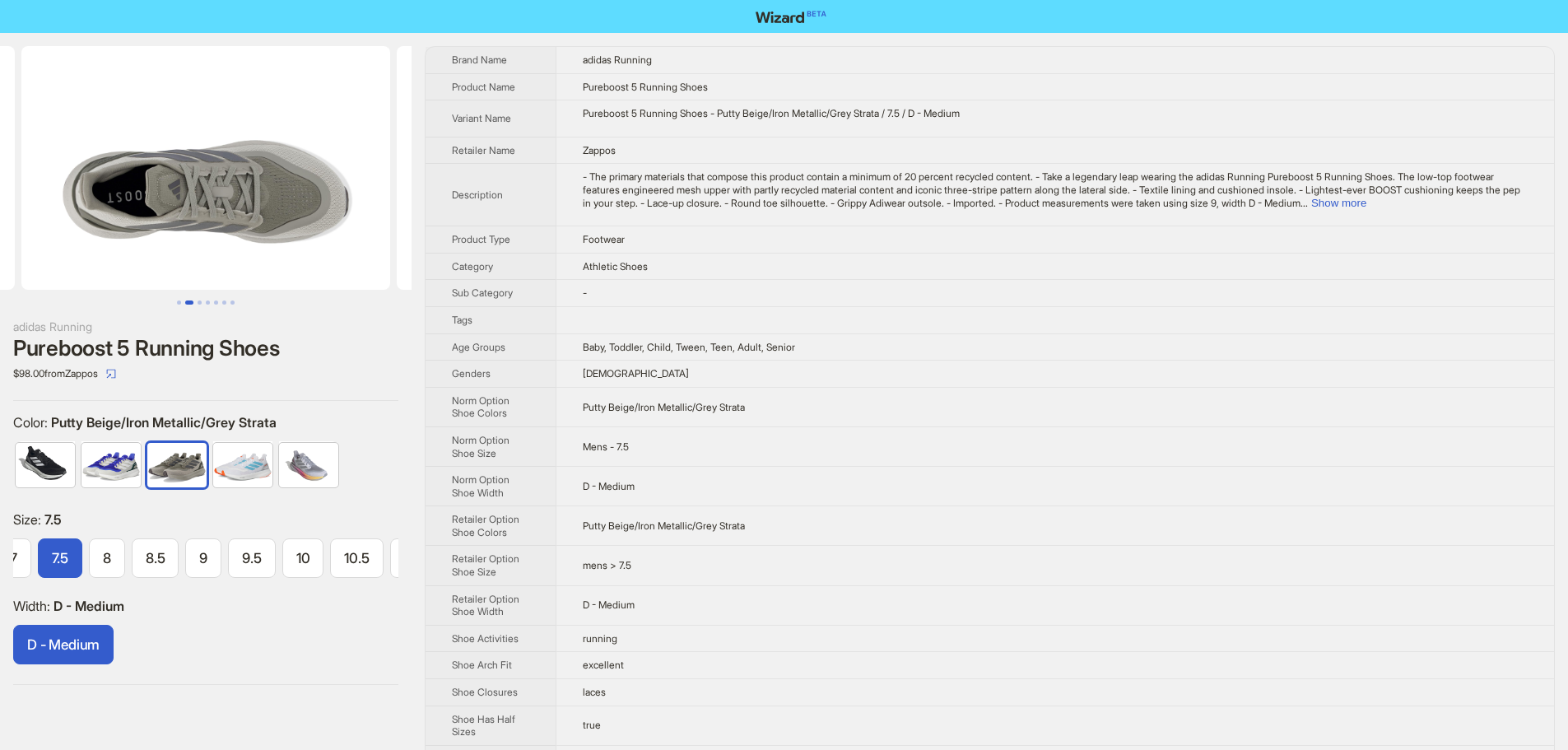
drag, startPoint x: 249, startPoint y: 205, endPoint x: 380, endPoint y: 205, distance: 131.0
click at [491, 205] on div "adidas Running Pureboost 5 Running Shoes $98.00 from Zappos Color : Putty Beige…" at bounding box center [784, 496] width 1568 height 927
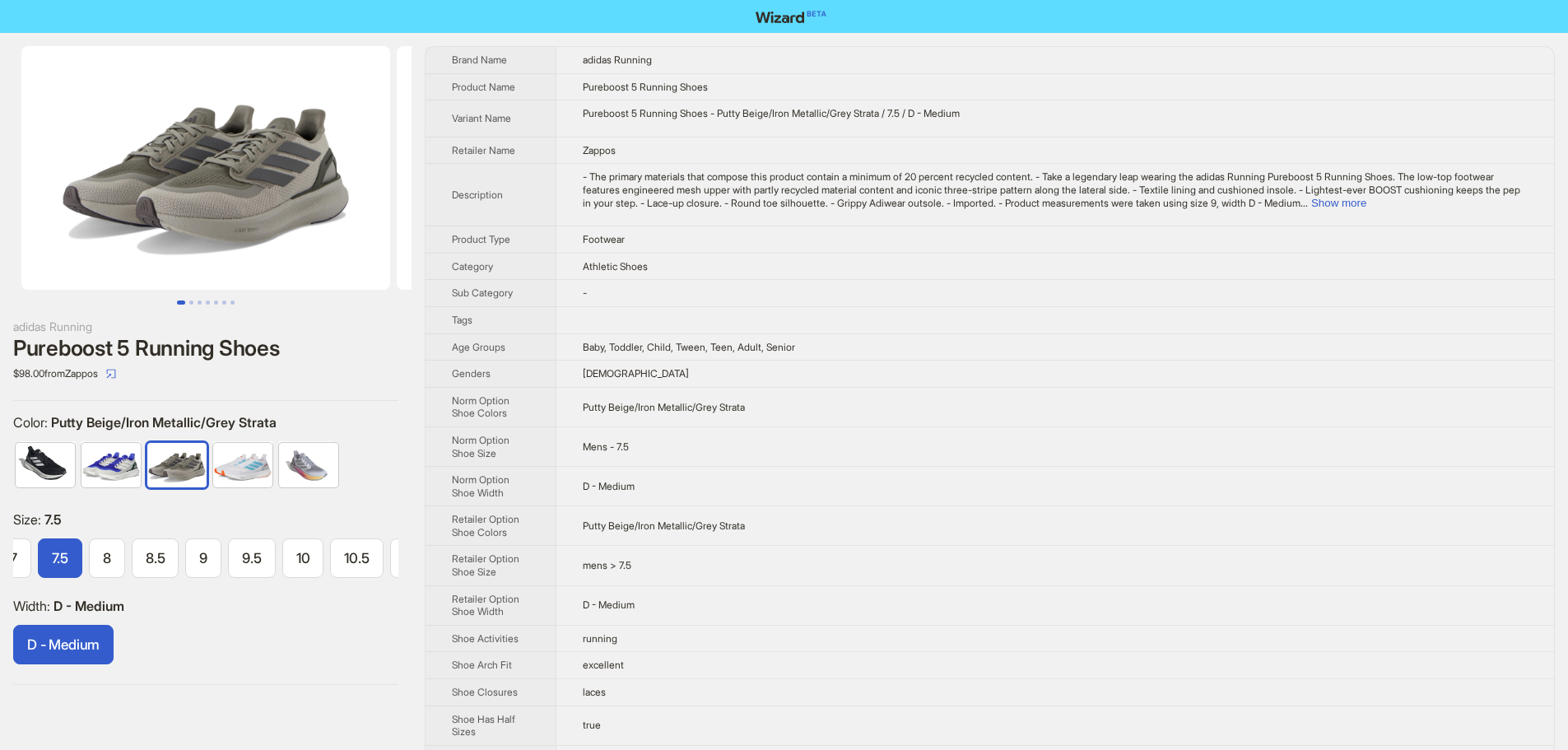
click at [668, 203] on div "adidas Running Pureboost 5 Running Shoes $98.00 from Zappos Color : Putty Beige…" at bounding box center [784, 496] width 1568 height 927
drag, startPoint x: 282, startPoint y: 204, endPoint x: 454, endPoint y: 204, distance: 172.0
click at [453, 204] on div "adidas Running Pureboost 5 Running Shoes $98.00 from Zappos Color : Putty Beige…" at bounding box center [784, 496] width 1568 height 927
drag, startPoint x: 780, startPoint y: 112, endPoint x: 835, endPoint y: 120, distance: 55.6
click at [835, 120] on td "Pureboost 5 Running Shoes - Putty Beige/Iron Metallic/Grey Strata / 7.5 / D - M…" at bounding box center [1055, 118] width 999 height 37
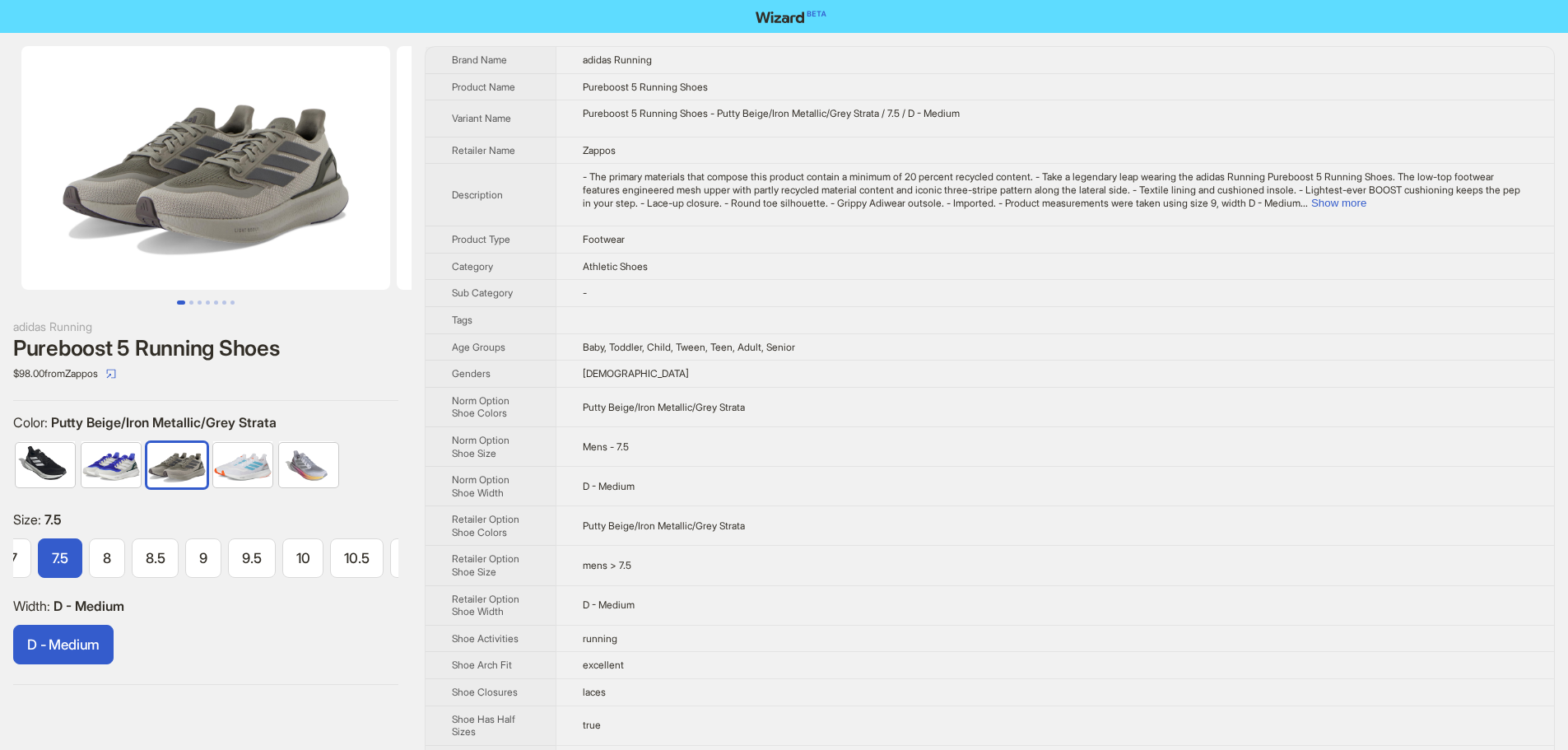
click at [1056, 70] on td "adidas Running" at bounding box center [1055, 60] width 999 height 27
drag, startPoint x: 583, startPoint y: 60, endPoint x: 662, endPoint y: 53, distance: 79.3
click at [662, 53] on td "adidas Running" at bounding box center [1055, 60] width 999 height 27
